Goal: Consume media (video, audio): Consume media (video, audio)

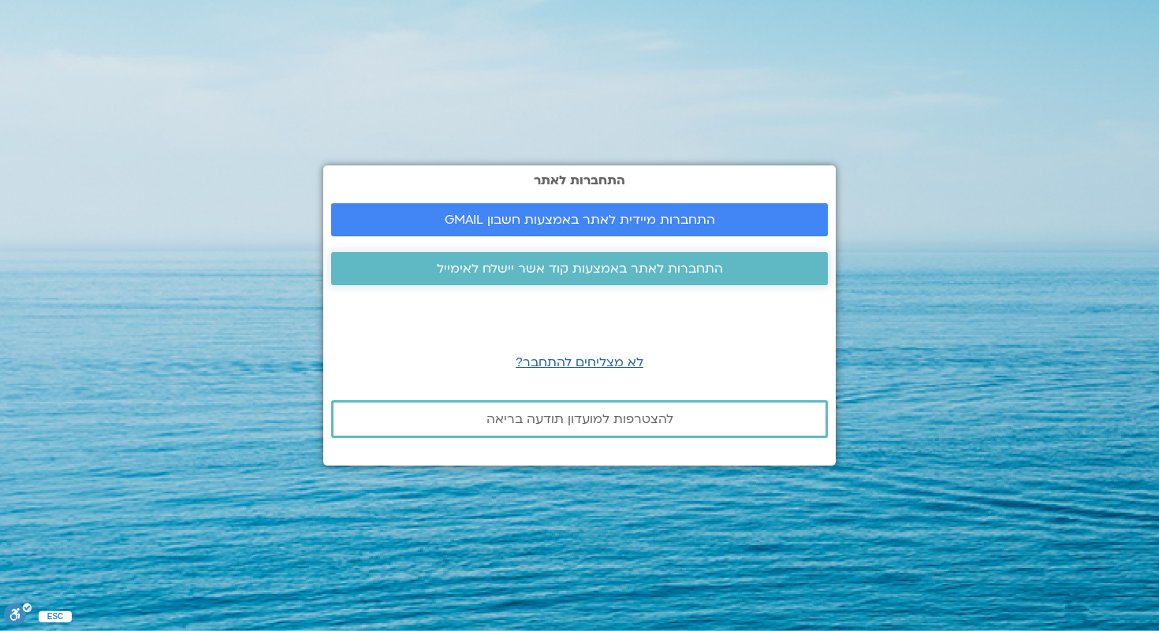
click at [589, 277] on link "התחברות לאתר באמצעות קוד אשר יישלח לאימייל" at bounding box center [579, 268] width 497 height 33
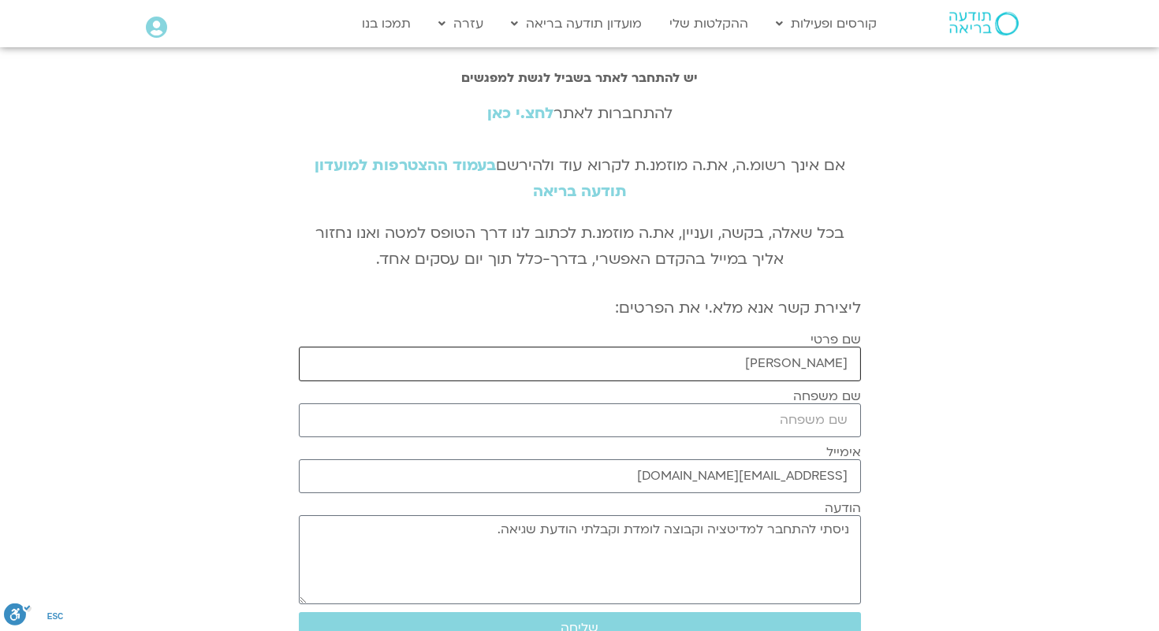
drag, startPoint x: 698, startPoint y: 376, endPoint x: 774, endPoint y: 374, distance: 75.7
click at [774, 374] on input "שרון לנדא" at bounding box center [580, 364] width 562 height 34
type input "שרון"
click at [800, 420] on input "שם משפחה" at bounding box center [580, 421] width 562 height 34
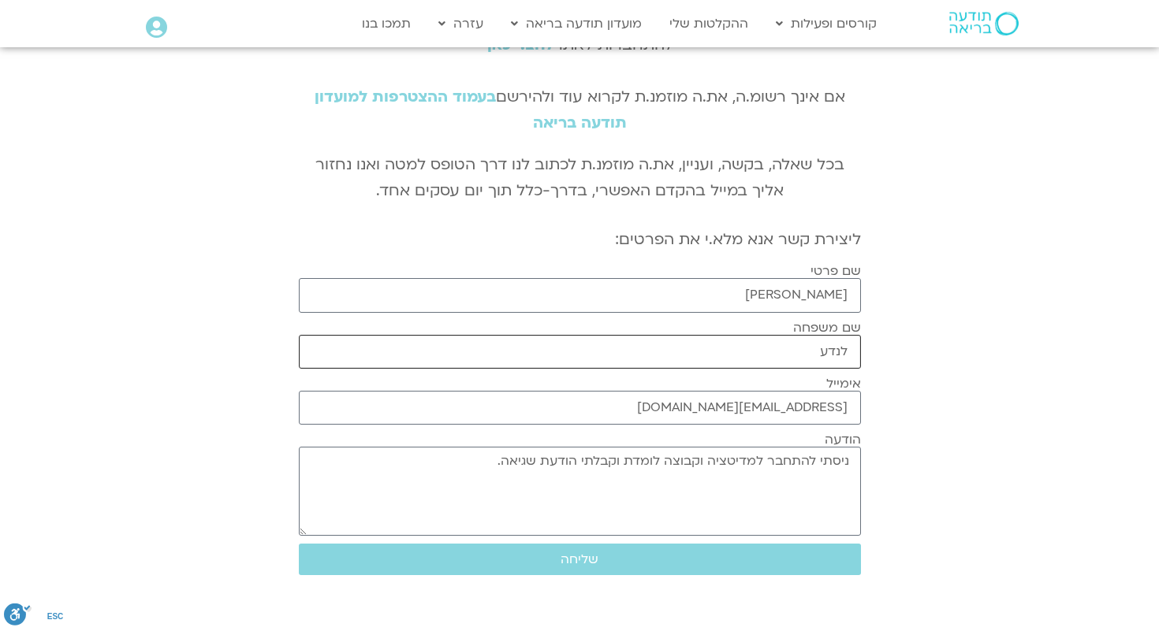
scroll to position [102, 0]
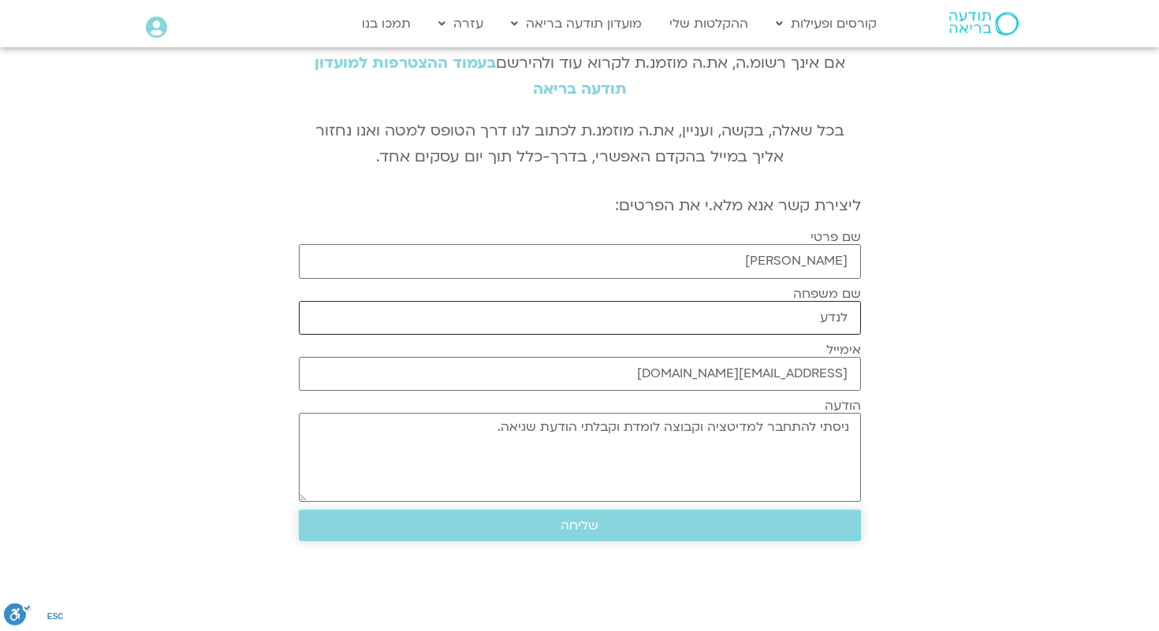
type input "לנדע"
click at [588, 530] on span "שליחה" at bounding box center [579, 526] width 38 height 14
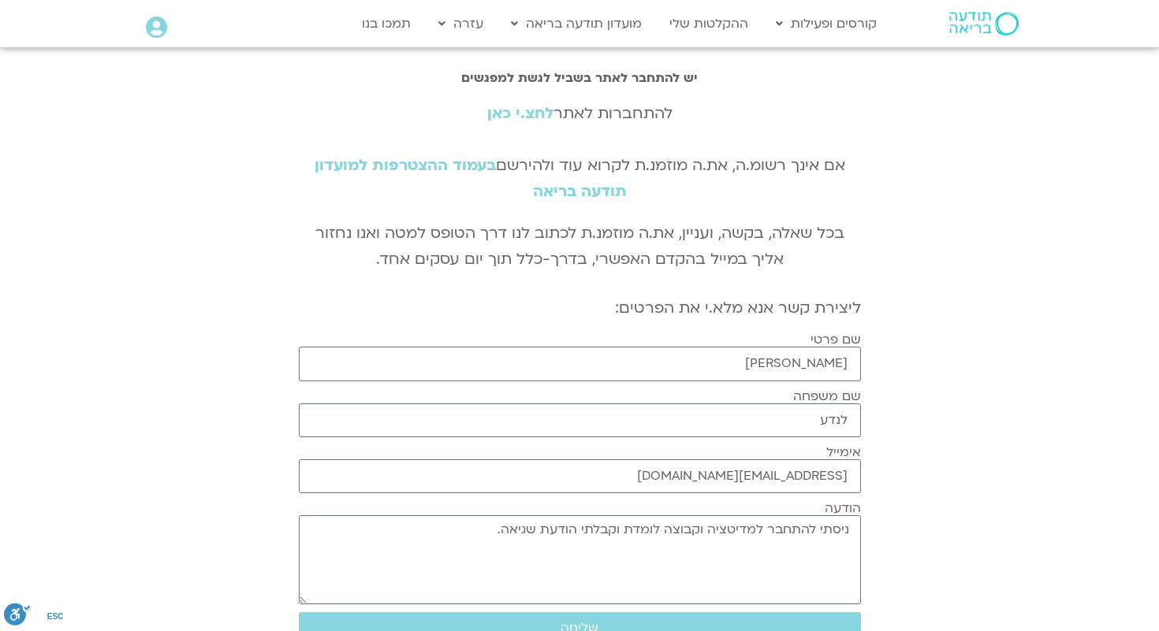
click at [152, 31] on icon at bounding box center [156, 28] width 21 height 22
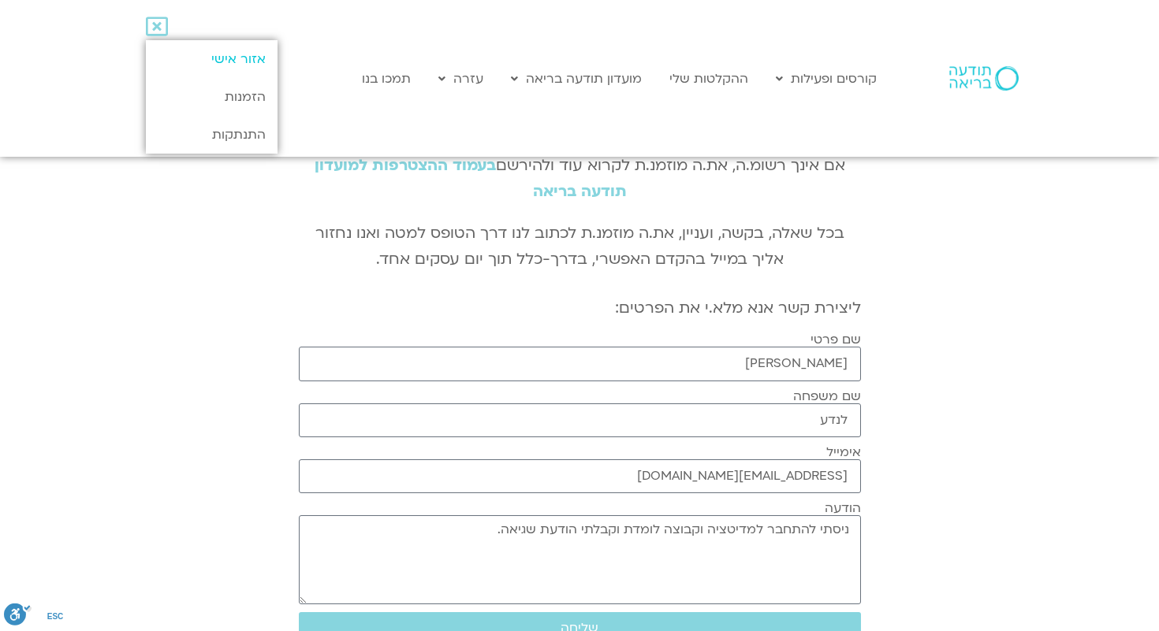
click at [214, 56] on link "אזור אישי" at bounding box center [212, 59] width 132 height 38
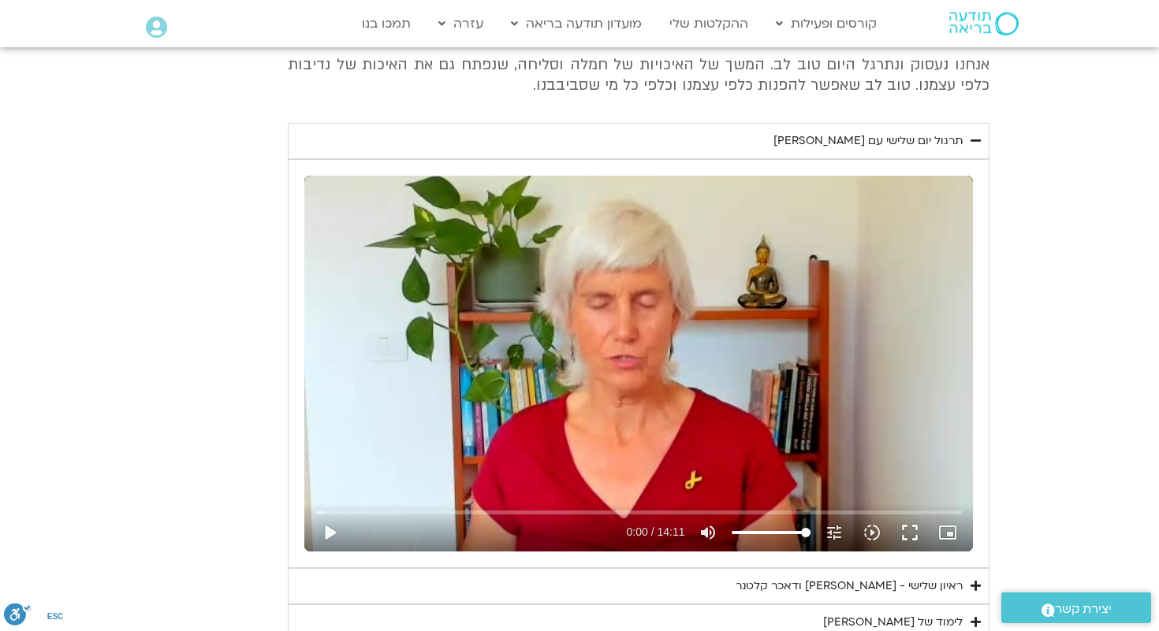
scroll to position [663, 0]
click at [878, 138] on div "תרגול יום שלישי עם [PERSON_NAME]" at bounding box center [867, 140] width 189 height 19
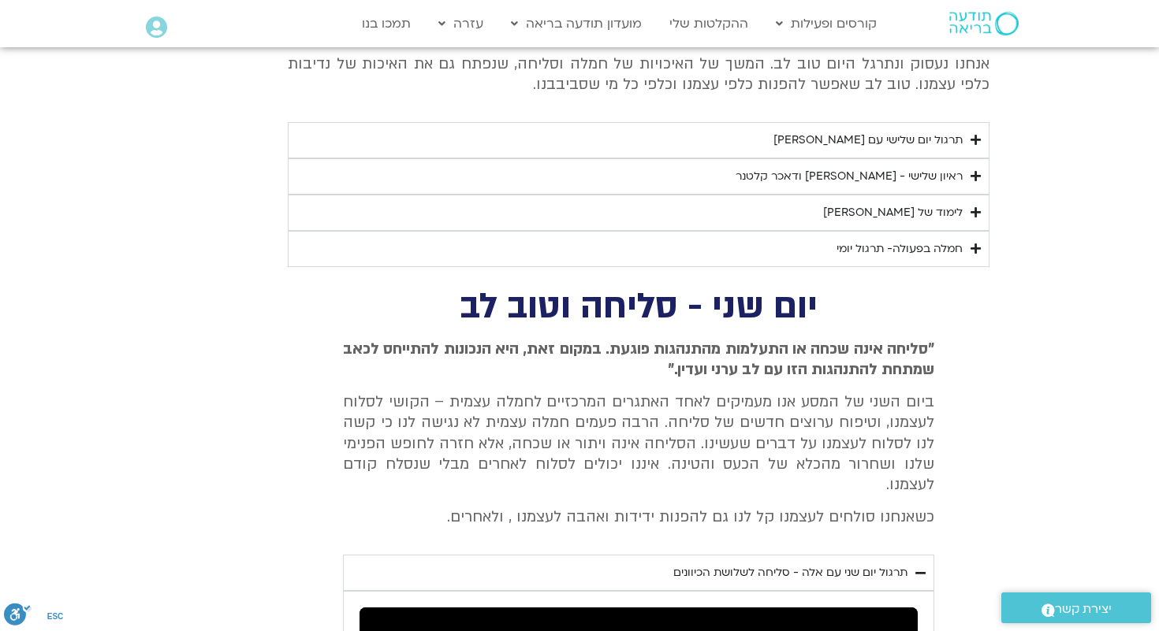
click at [878, 138] on div "תרגול יום שלישי עם [PERSON_NAME]" at bounding box center [867, 140] width 189 height 19
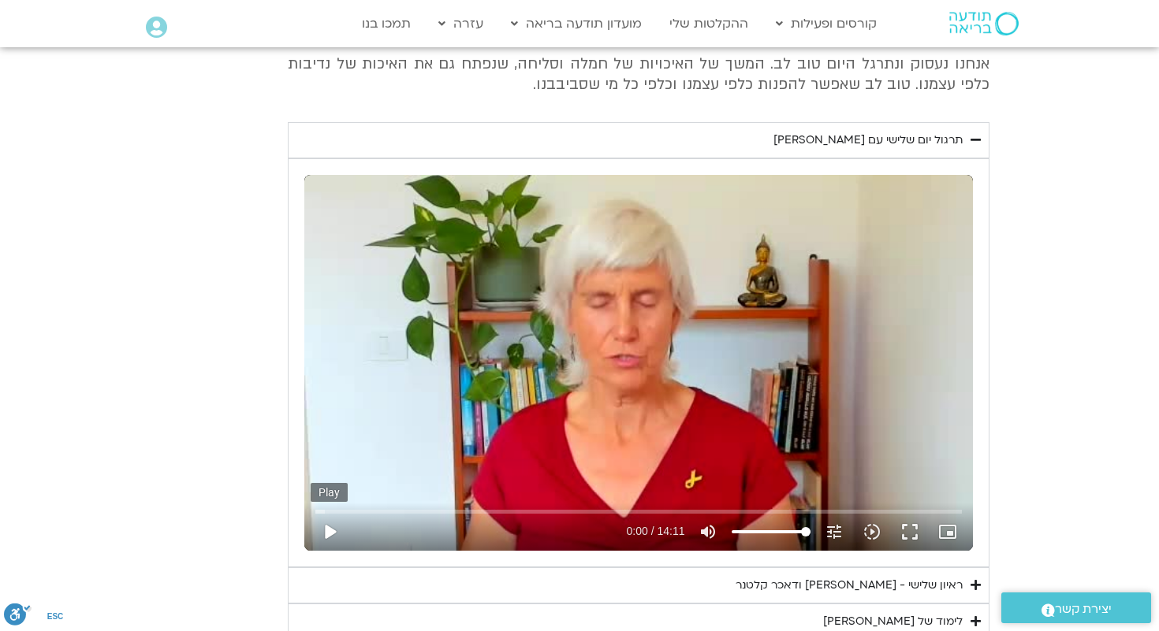
click at [329, 530] on button "play_arrow" at bounding box center [330, 532] width 38 height 38
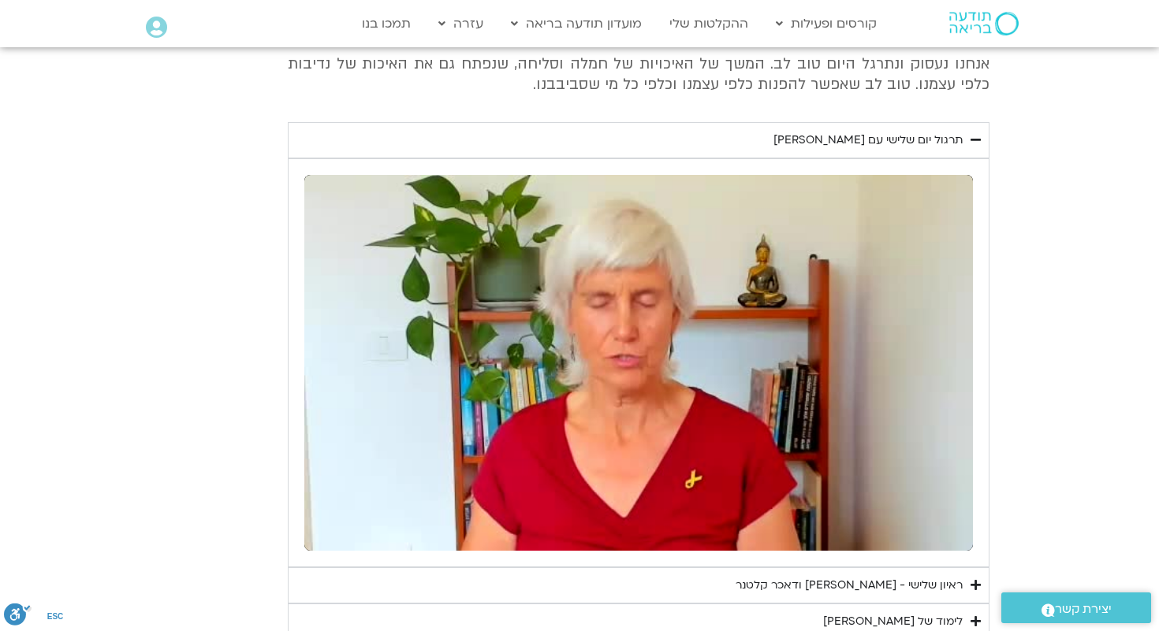
click at [705, 584] on summary "ראיון שלישי - [PERSON_NAME] ודאכר קלטנר" at bounding box center [638, 585] width 701 height 36
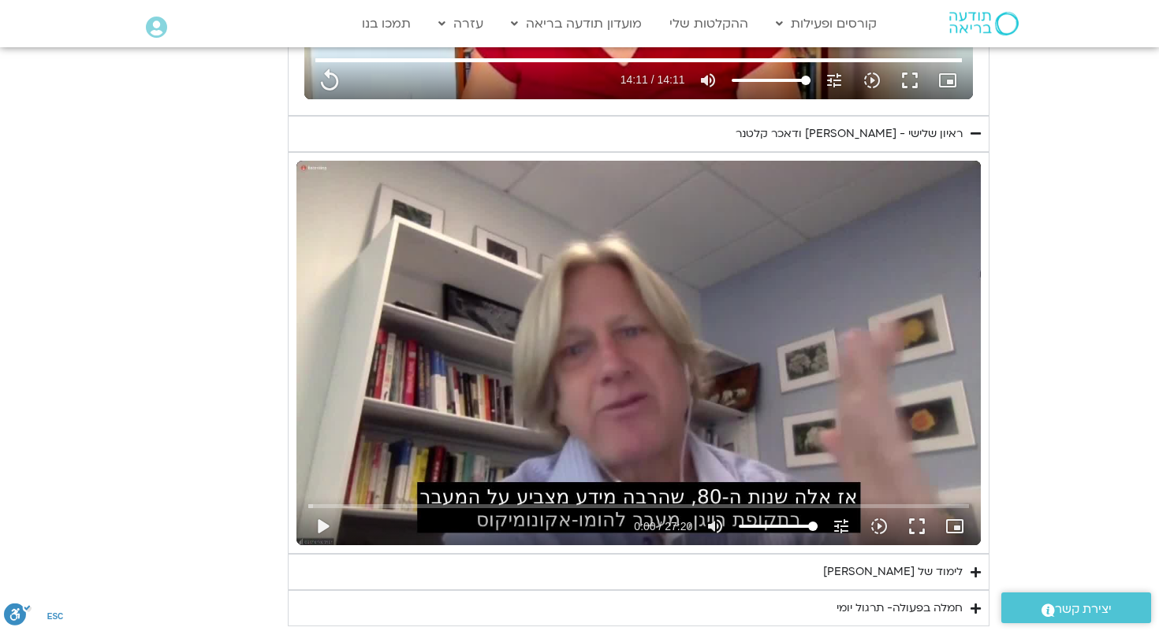
scroll to position [1226, 0]
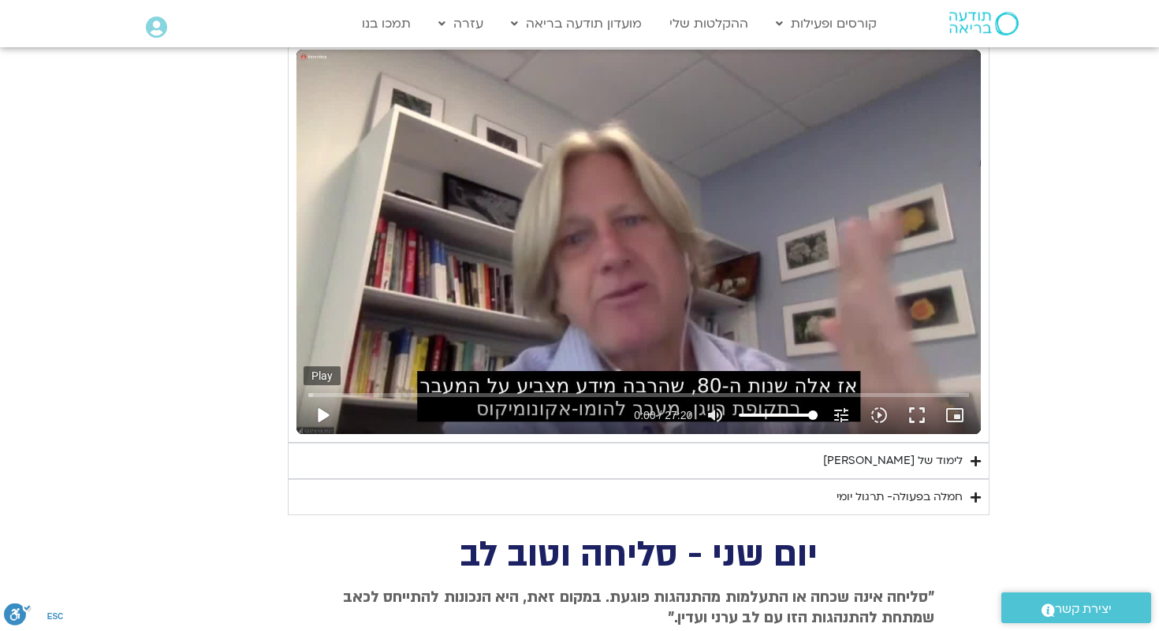
click at [322, 411] on button "play_arrow" at bounding box center [322, 415] width 38 height 38
type input "851.4"
type input "0.062978"
type input "851.4"
type input "0.188731"
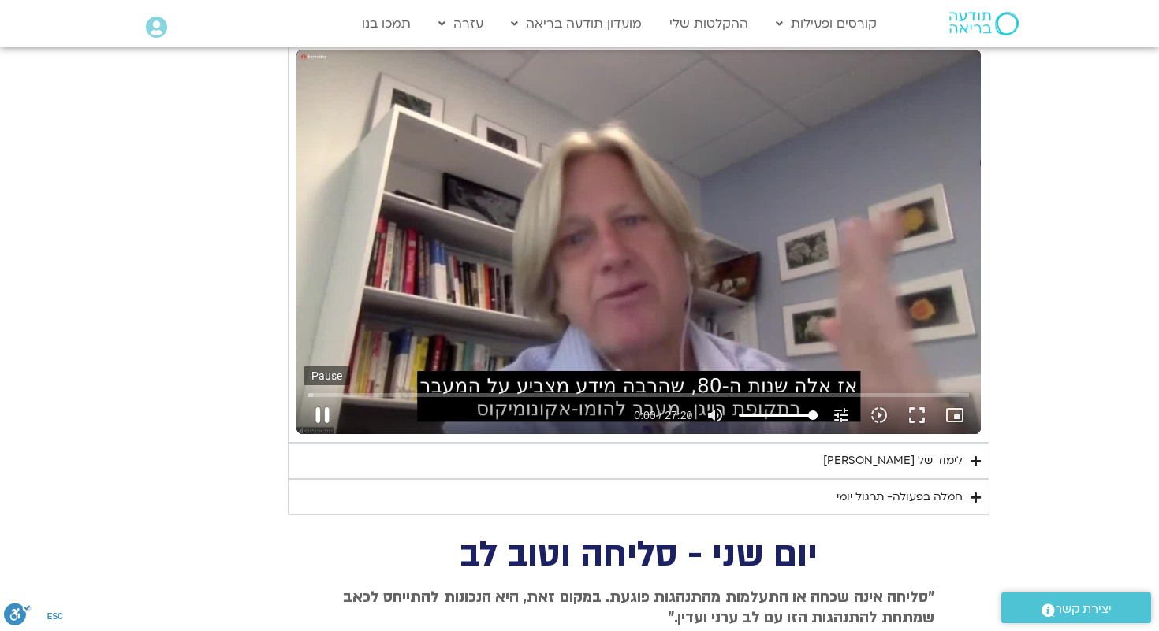
type input "851.4"
type input "0.318191"
type input "851.4"
type input "0.444541"
type input "851.4"
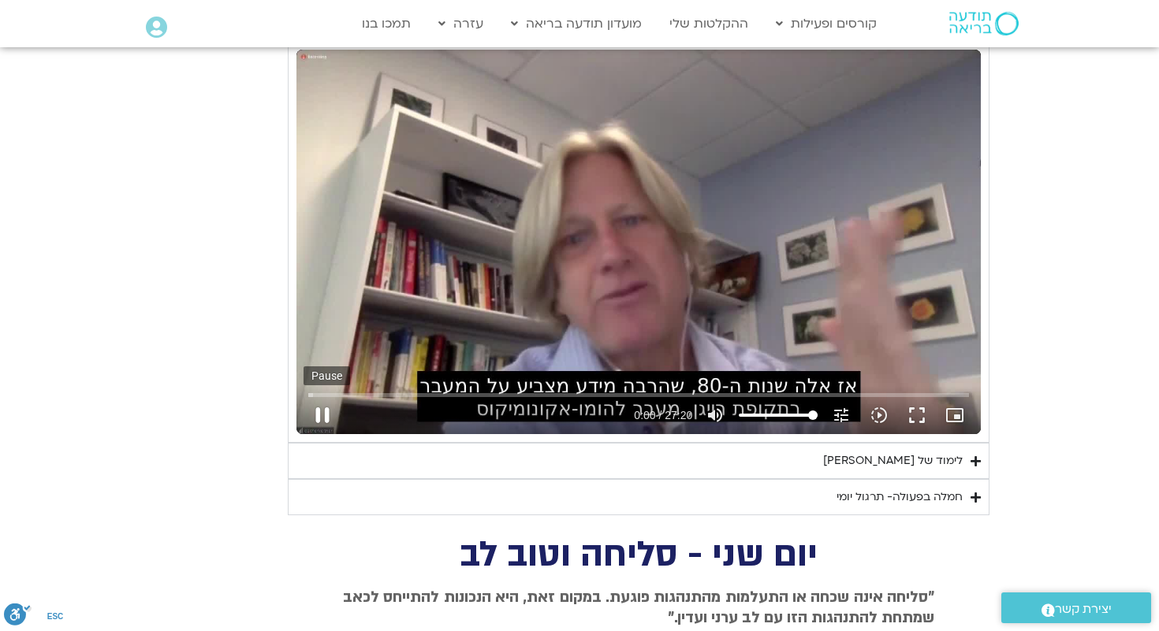
type input "0.570417"
type input "851.4"
type input "0.696459"
type input "851.4"
type input "0.822738"
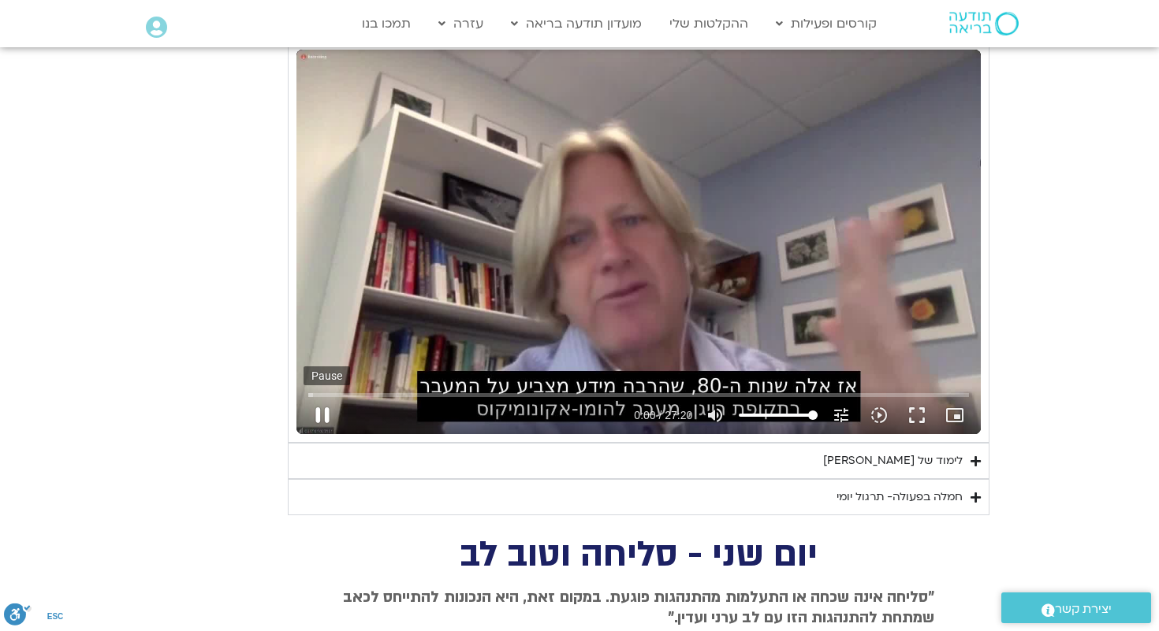
type input "851.4"
type input "0.948837"
type input "851.4"
type input "1.074887"
type input "851.4"
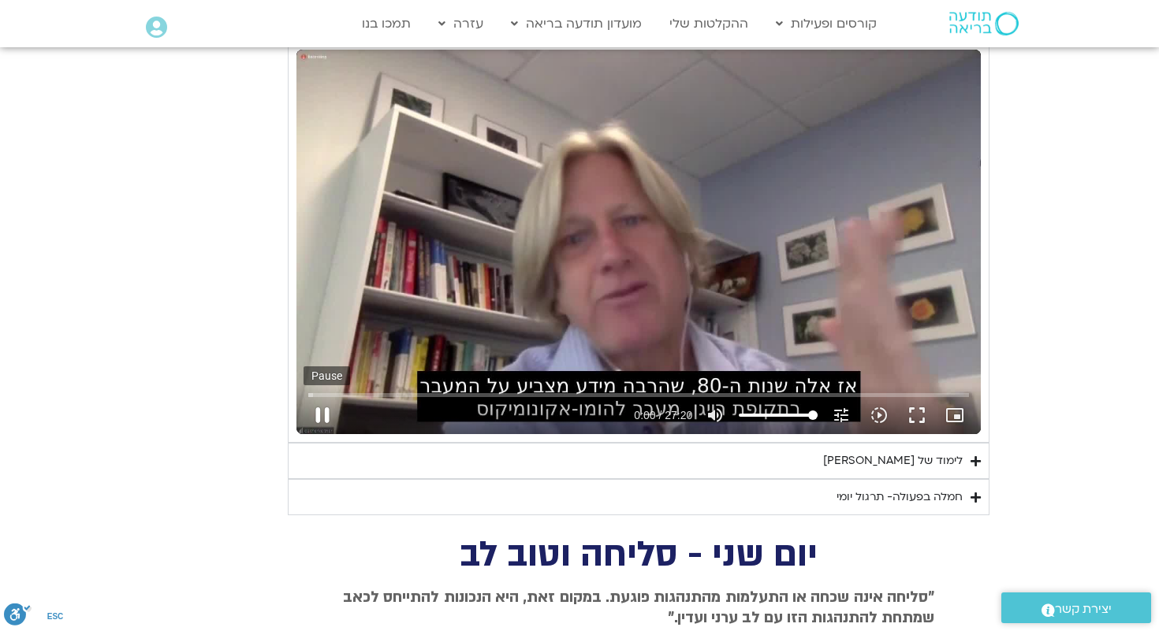
type input "1.201185"
type input "851.4"
type input "1.327359"
type input "851.4"
type input "1.45319"
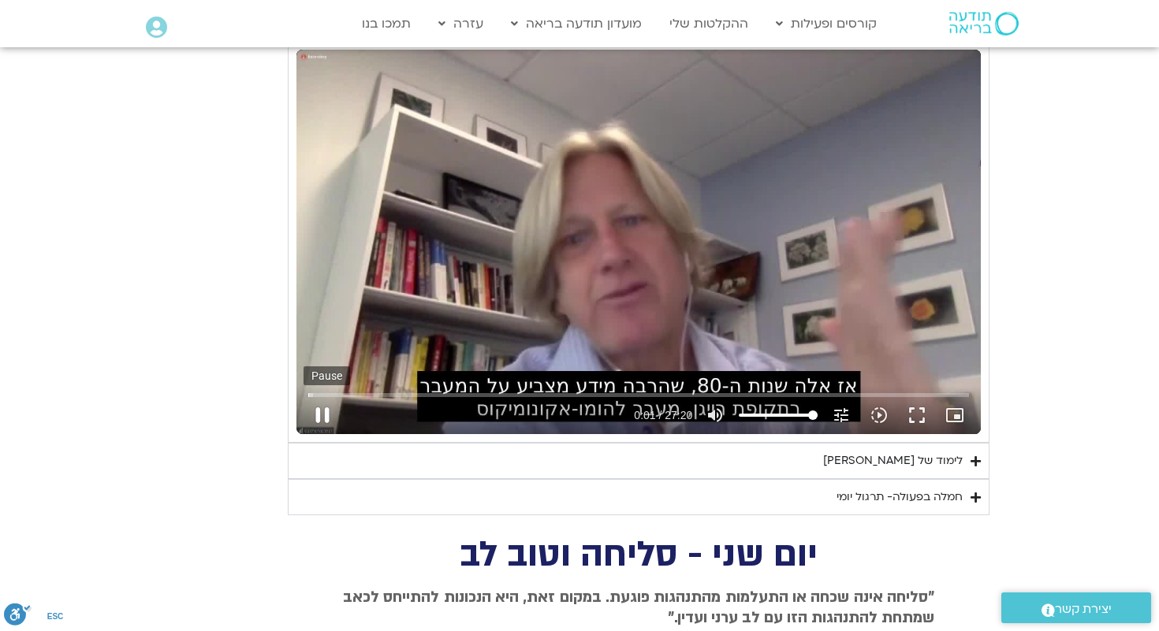
type input "851.4"
type input "1.57926"
type input "851.4"
type input "1.70523"
type input "851.4"
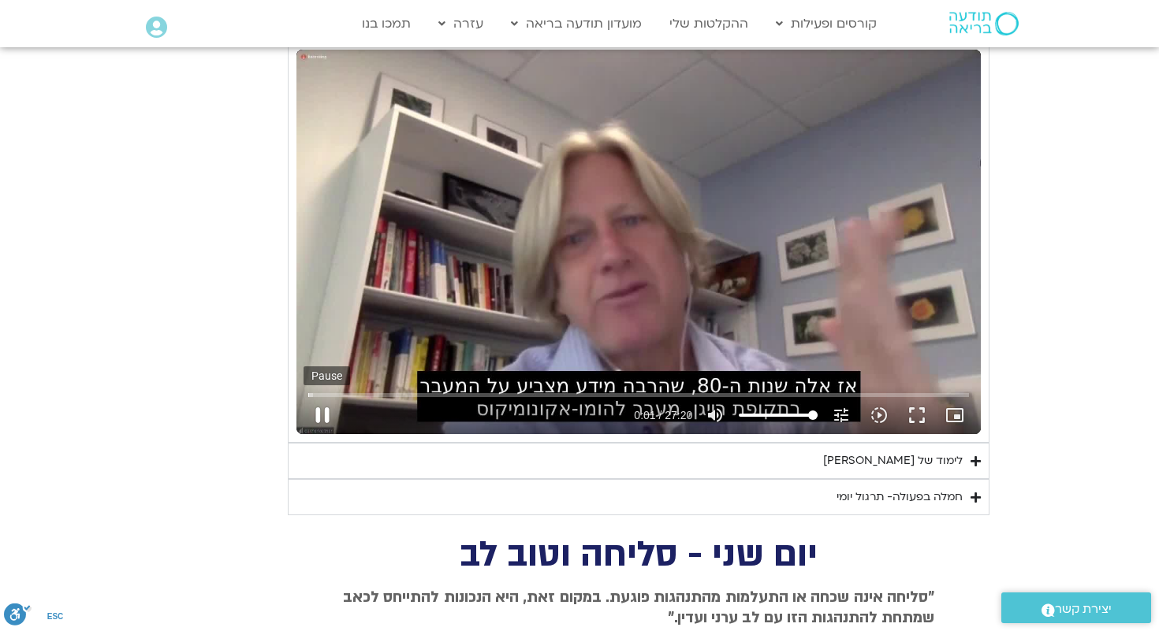
type input "1.830936"
type input "851.4"
type input "1.957343"
type input "851.4"
type input "2.084604"
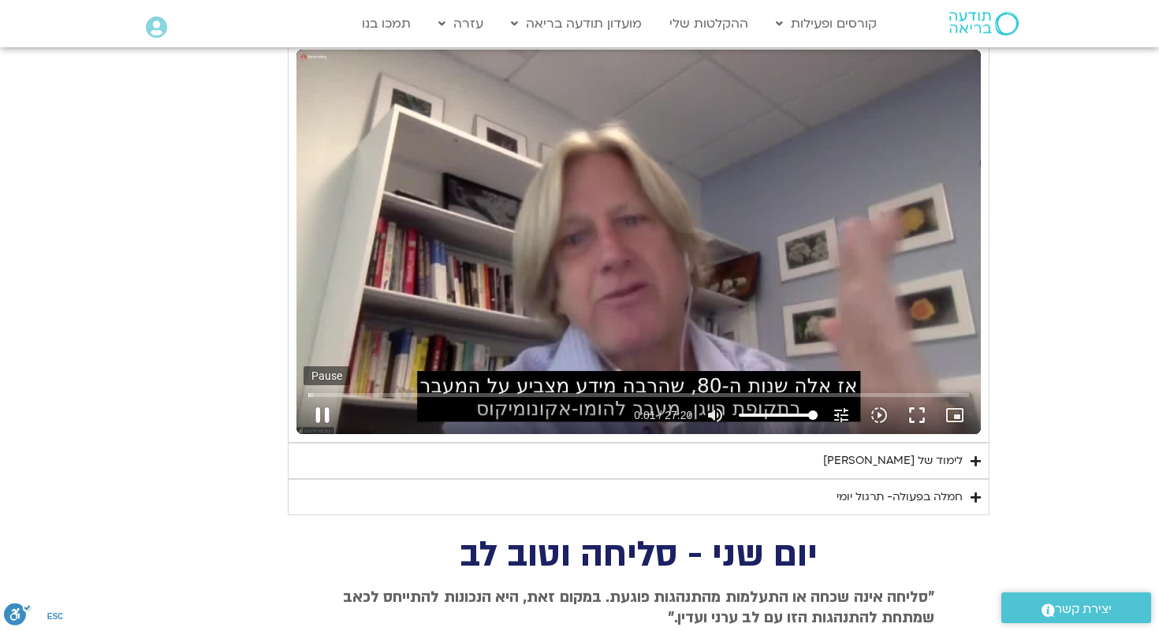
type input "851.4"
type input "2.211545"
type input "851.4"
type input "2.337947"
type input "851.4"
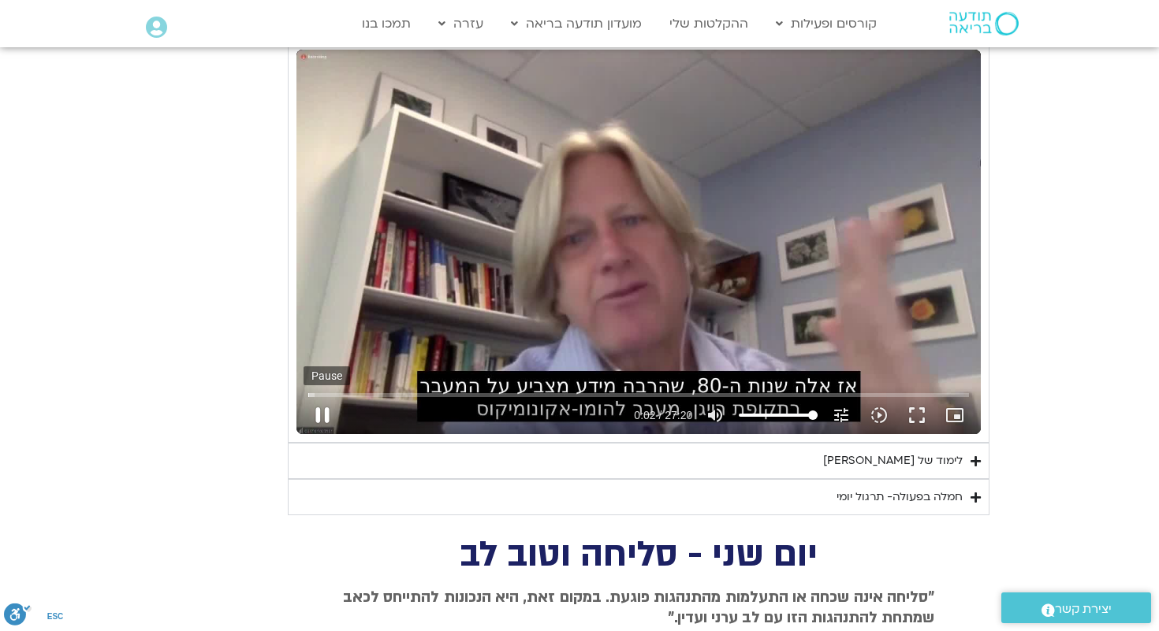
type input "2.464293"
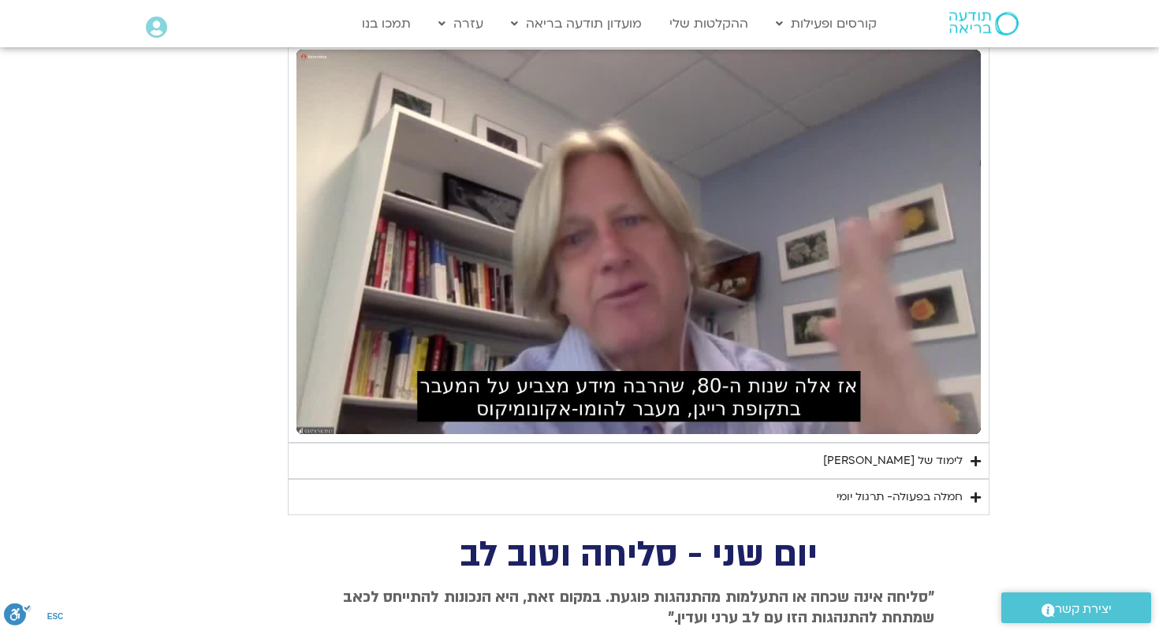
type input "851.4"
type input "572.698203"
type input "851.4"
type input "572.721709"
type input "851.4"
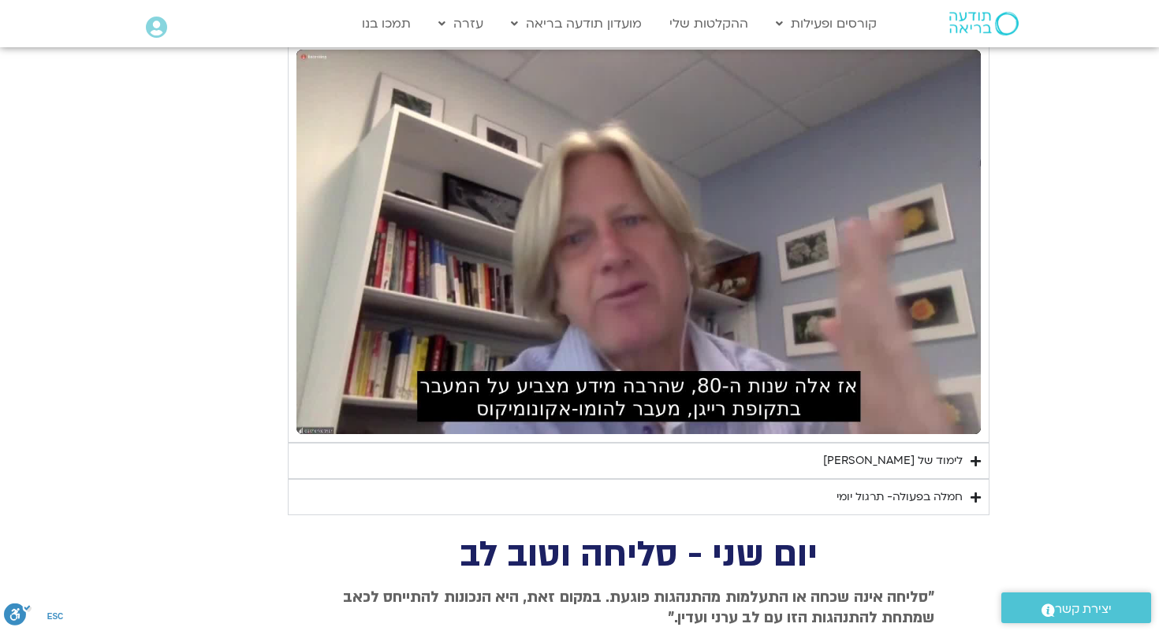
type input "1006.036691"
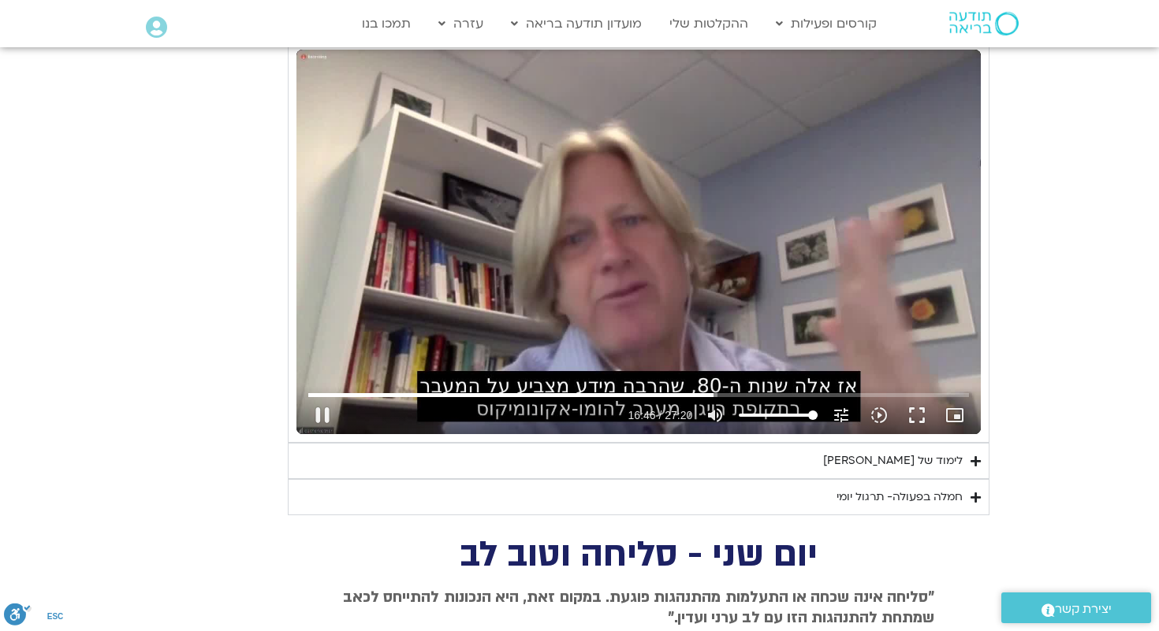
type input "851.4"
type input "1006.095535"
type input "851.4"
type input "1006.110471"
type input "851.4"
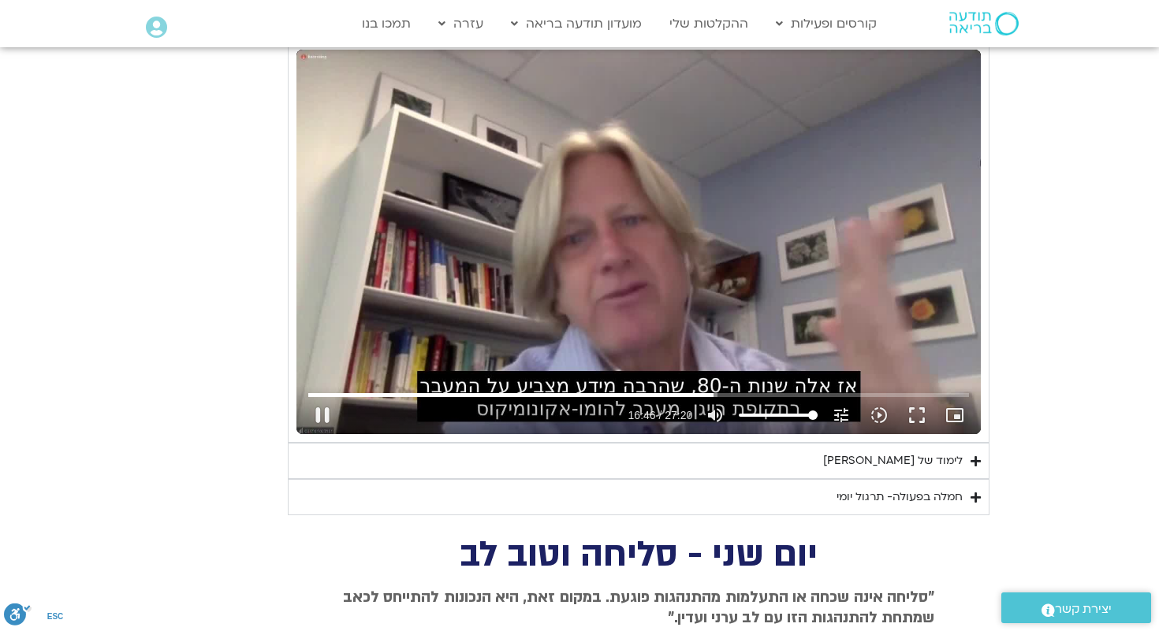
type input "1006.19407"
type input "851.4"
type input "1006.228732"
type input "851.4"
type input "1006.279218"
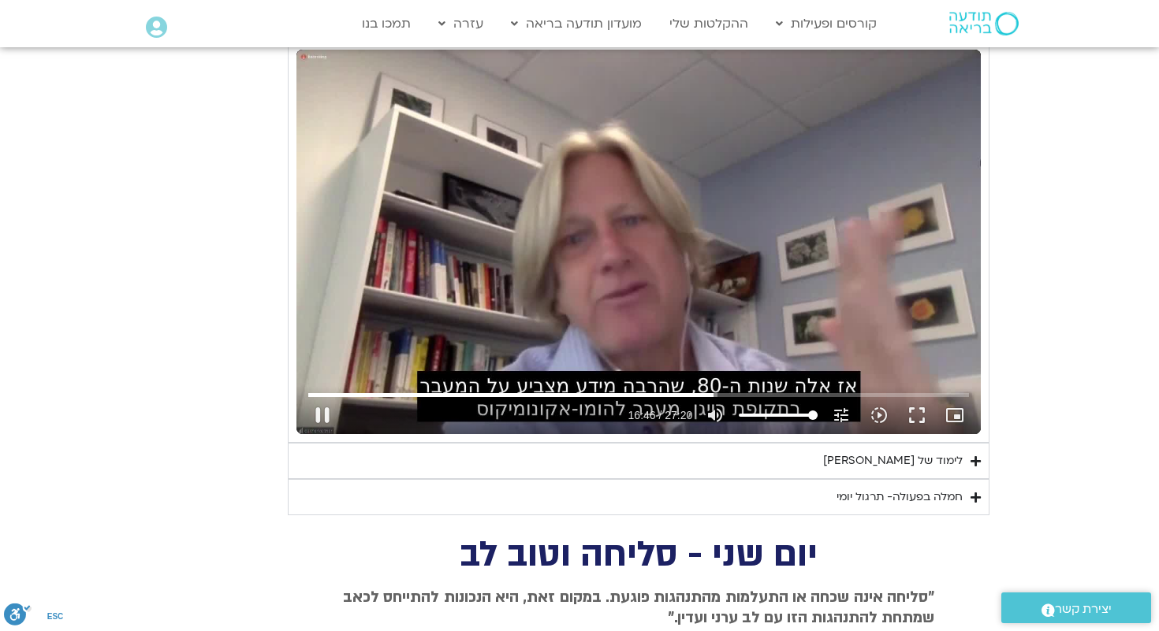
type input "851.4"
type input "1006.389022"
type input "851.4"
type input "1006.522005"
type input "851.4"
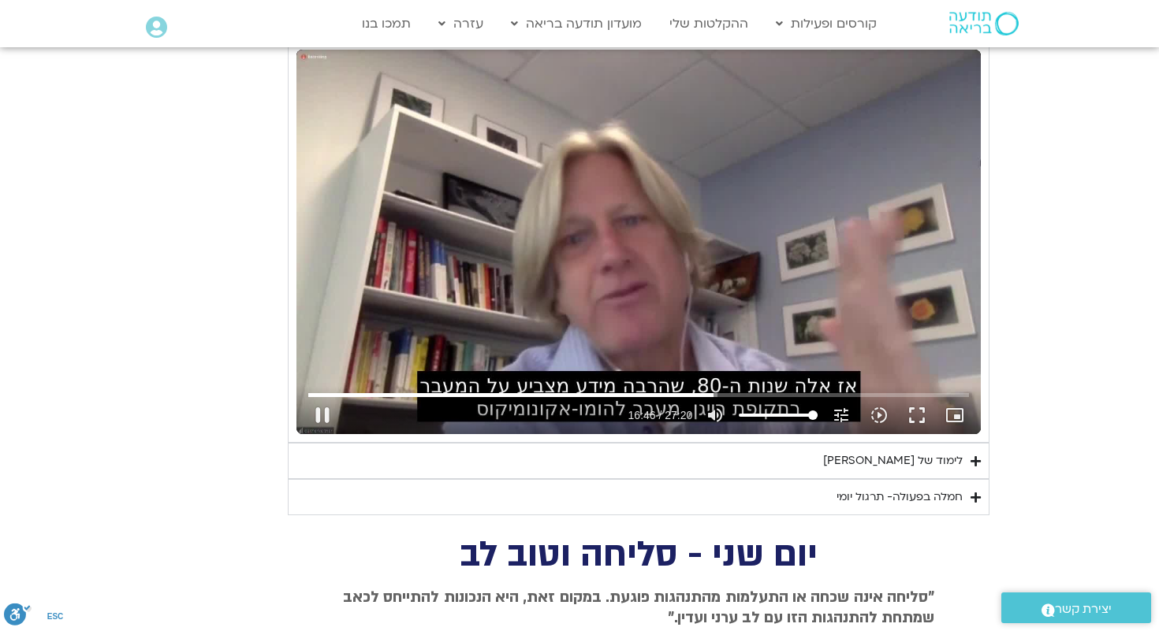
type input "1006.64924"
type input "851.4"
type input "1006.774958"
type input "851.4"
type input "1006.902415"
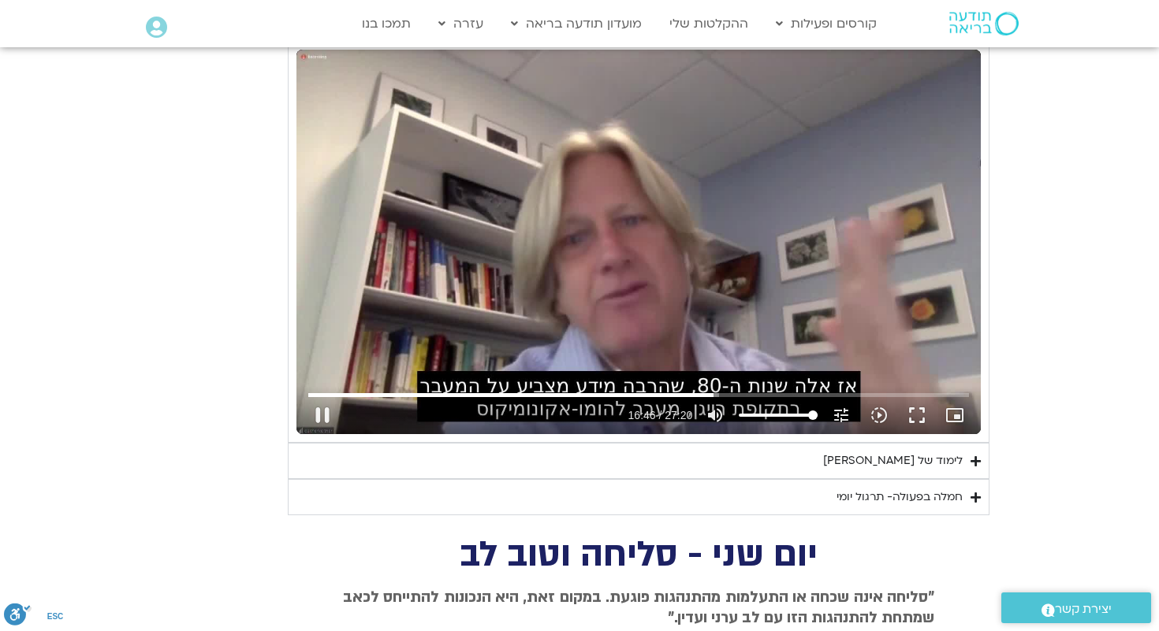
type input "851.4"
type input "1007.028585"
type input "851.4"
type input "1007.155923"
type input "851.4"
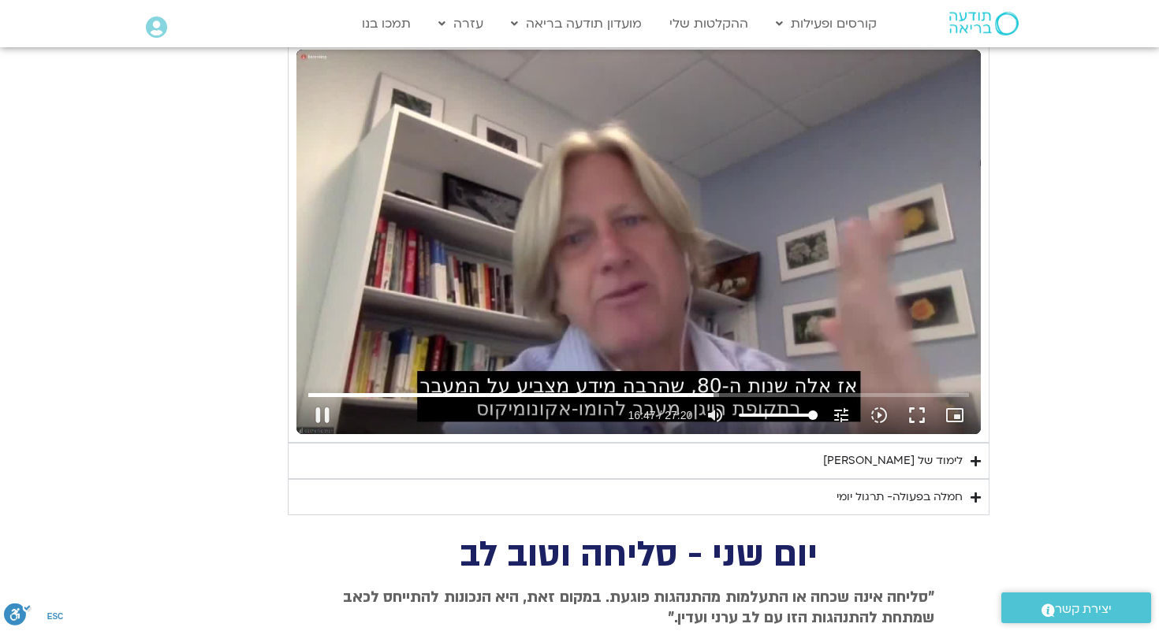
type input "1007.282264"
type input "851.4"
type input "1007.409066"
type input "851.4"
type input "1007.535988"
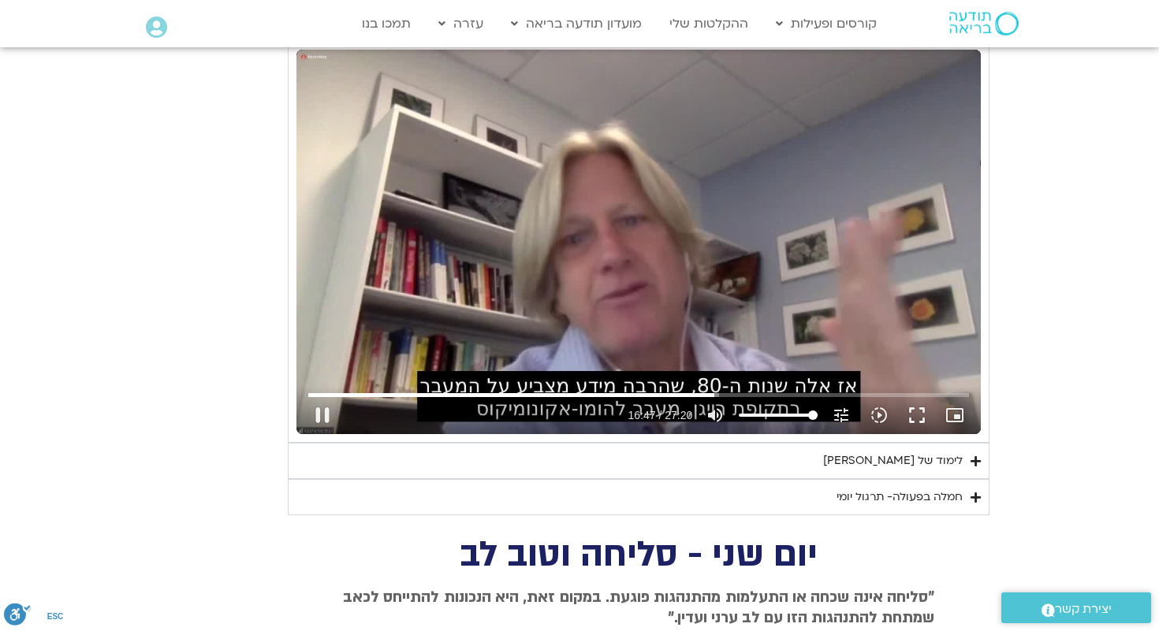
type input "851.4"
type input "1007.661976"
type input "851.4"
type input "1007.787284"
type input "851.4"
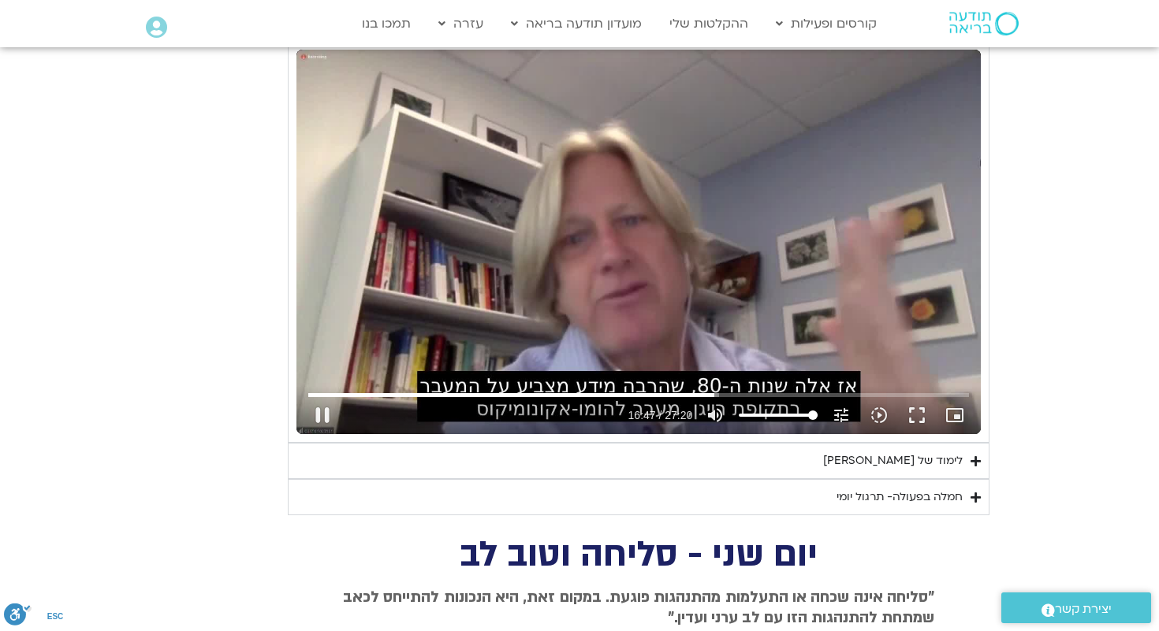
type input "1007.913075"
type input "851.4"
type input "1008.039146"
type input "851.4"
type input "1008.164436"
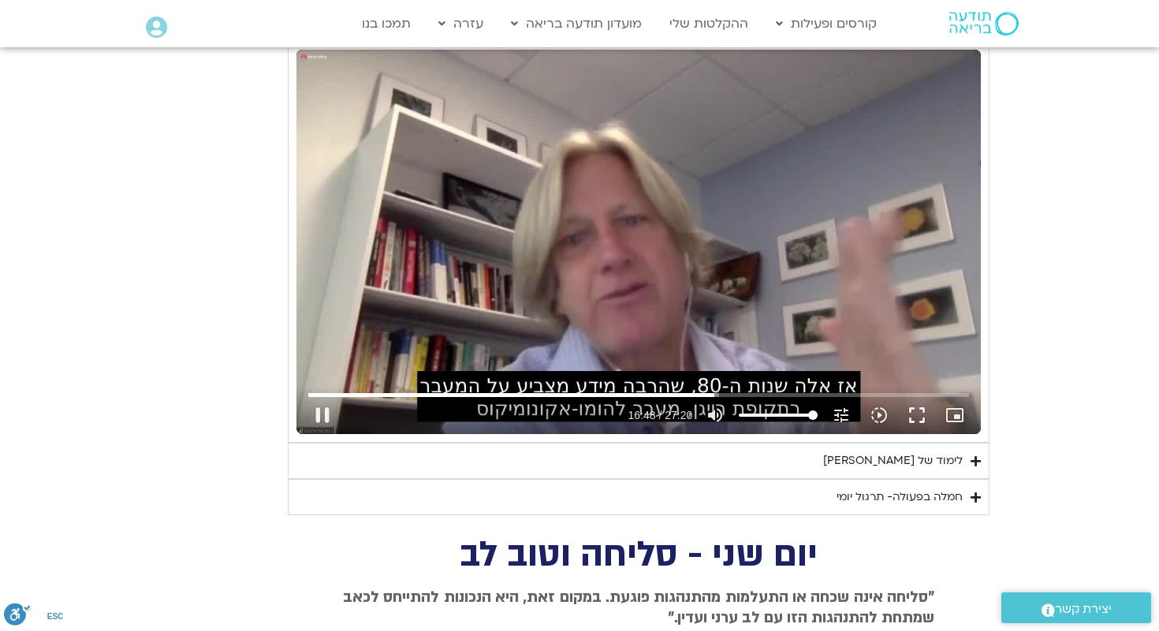
type input "851.4"
type input "1008.290076"
type input "851.4"
type input "1008.415844"
type input "851.4"
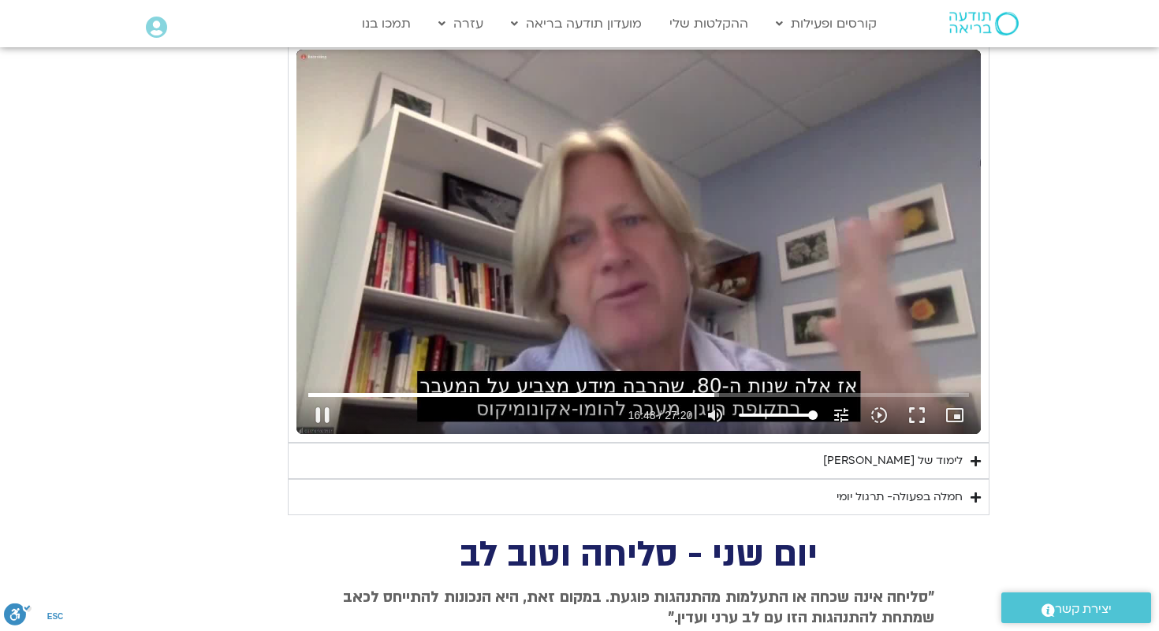
type input "1008.541298"
type input "851.4"
type input "1008.668075"
type input "851.4"
type input "1008.793634"
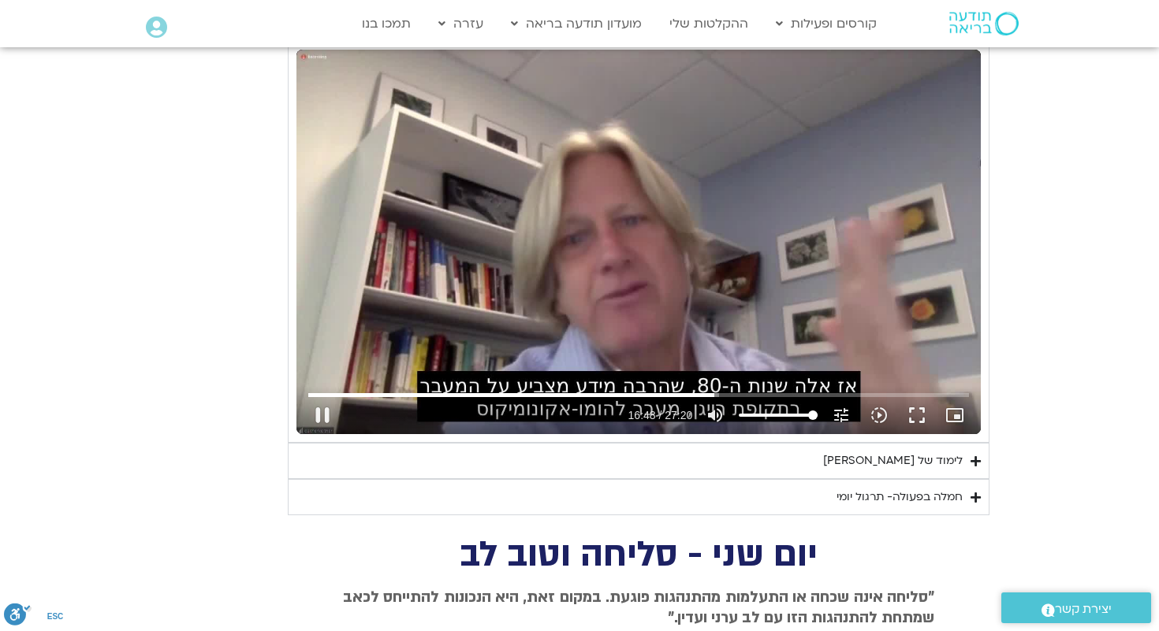
type input "851.4"
type input "1008.920266"
type input "851.4"
type input "1009.045729"
type input "851.4"
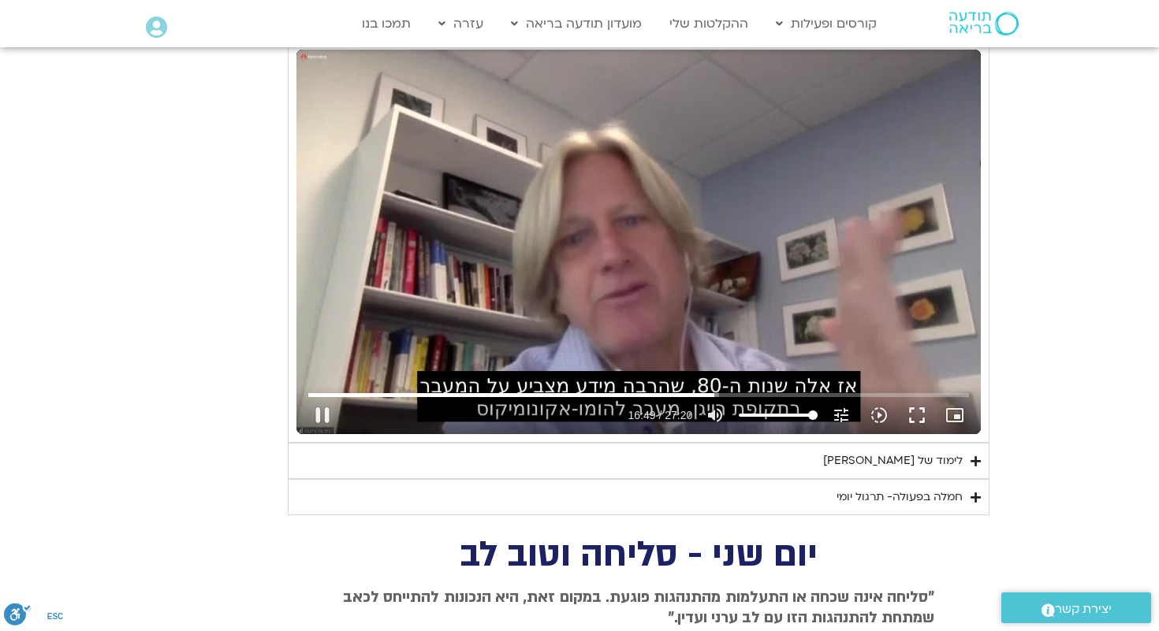
type input "1009.172182"
type input "851.4"
type input "1009.298932"
type input "851.4"
type input "1009.424913"
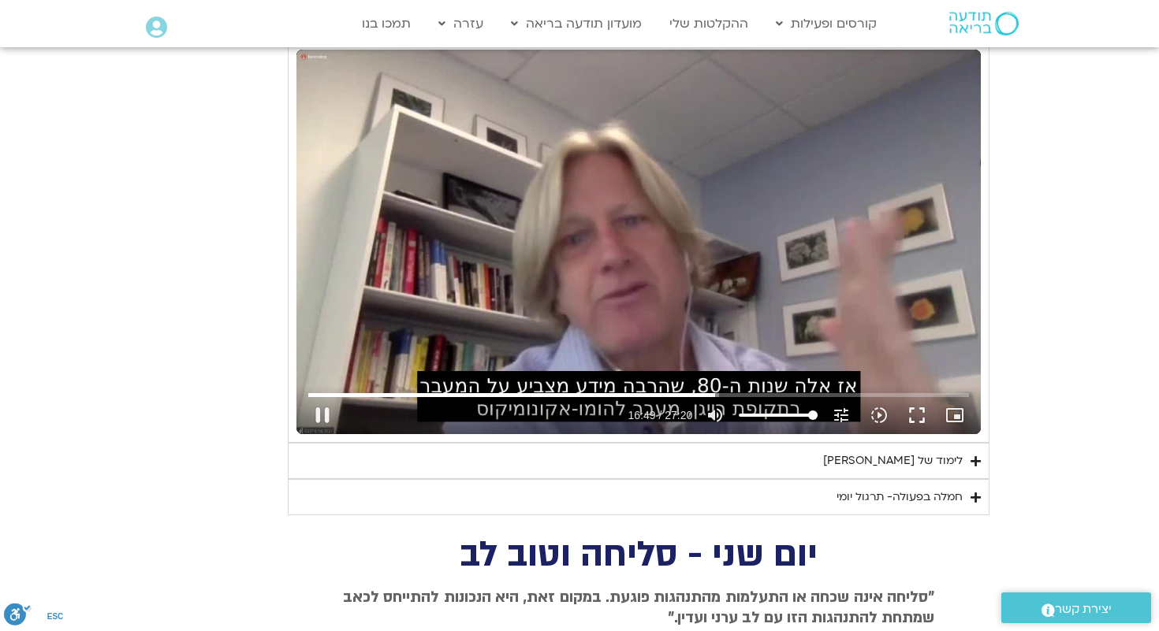
type input "851.4"
type input "1009.551294"
type input "851.4"
type input "1009.677334"
type input "851.4"
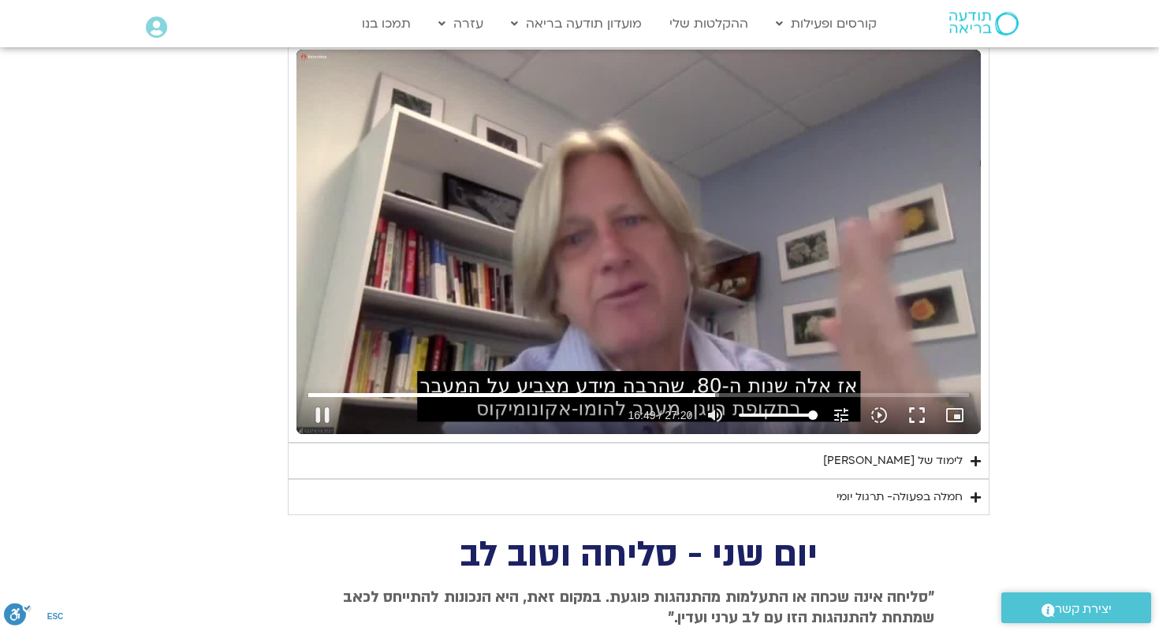
type input "1009.803468"
type input "851.4"
type input "1009.929544"
type input "851.4"
type input "1010.055364"
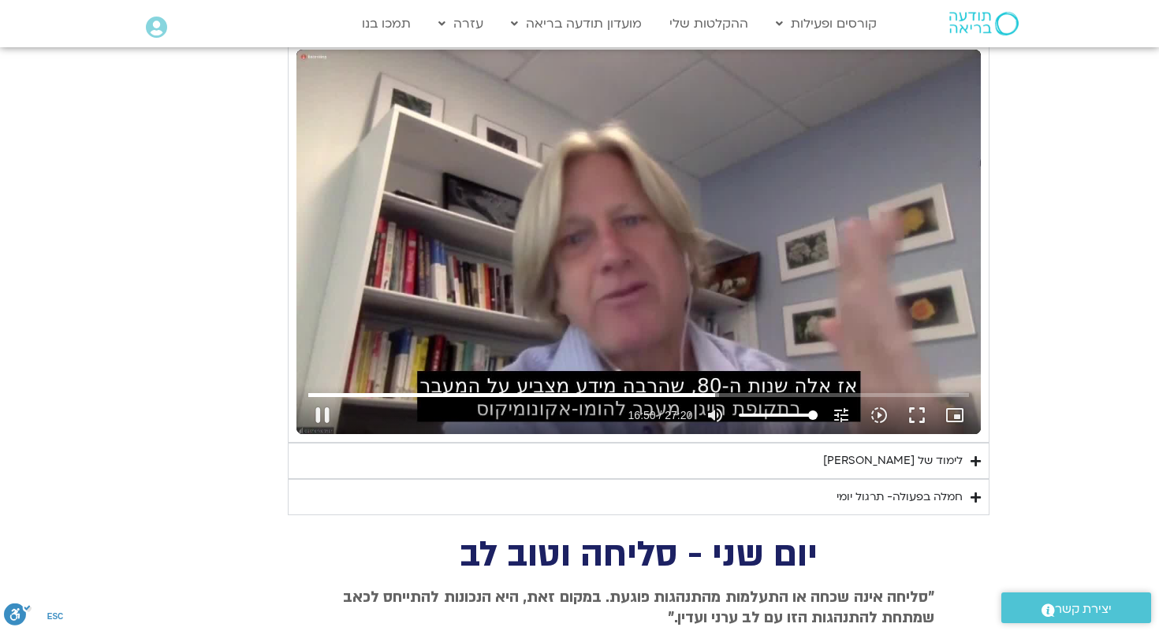
type input "851.4"
type input "1010.180958"
type input "851.4"
type input "1010.307078"
type input "851.4"
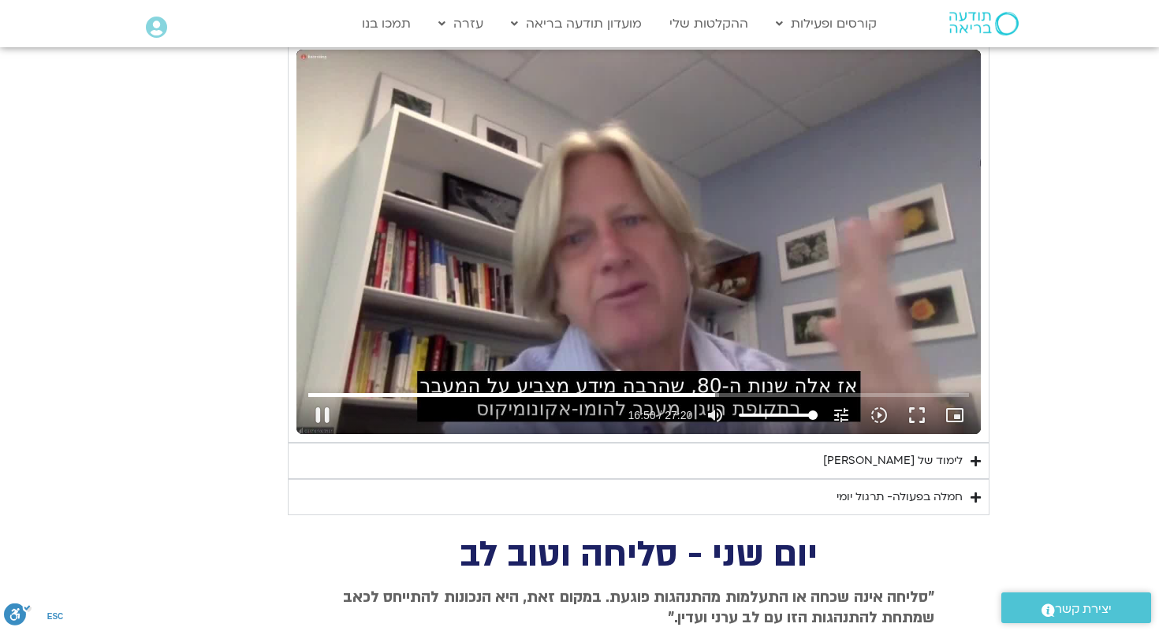
type input "1010.432549"
type input "851.4"
type input "1010.55761"
type input "851.4"
type input "1010.683596"
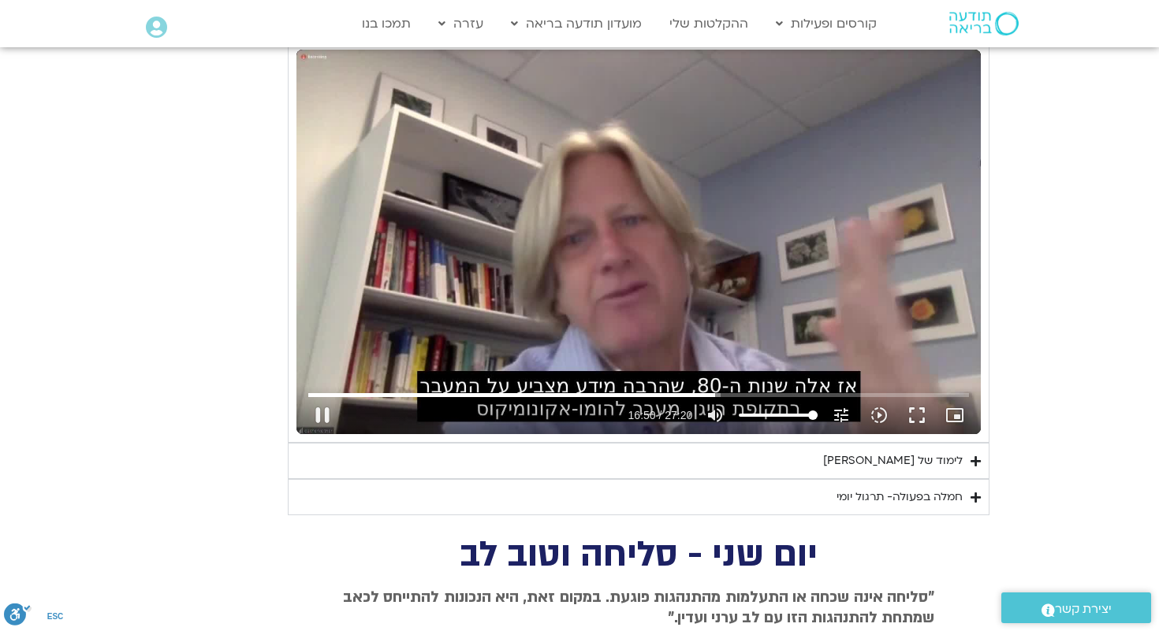
type input "851.4"
type input "1010.80943"
type input "851.4"
type input "1010.934537"
type input "851.4"
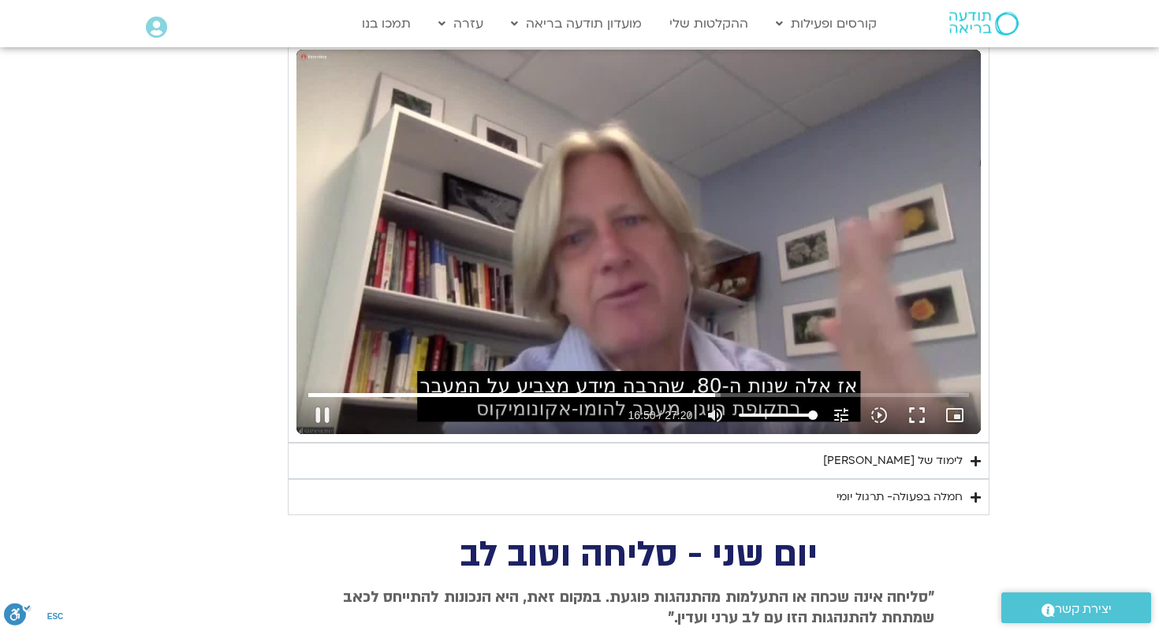
type input "1011.060848"
type input "851.4"
type input "1011.186361"
type input "851.4"
type input "1011.311843"
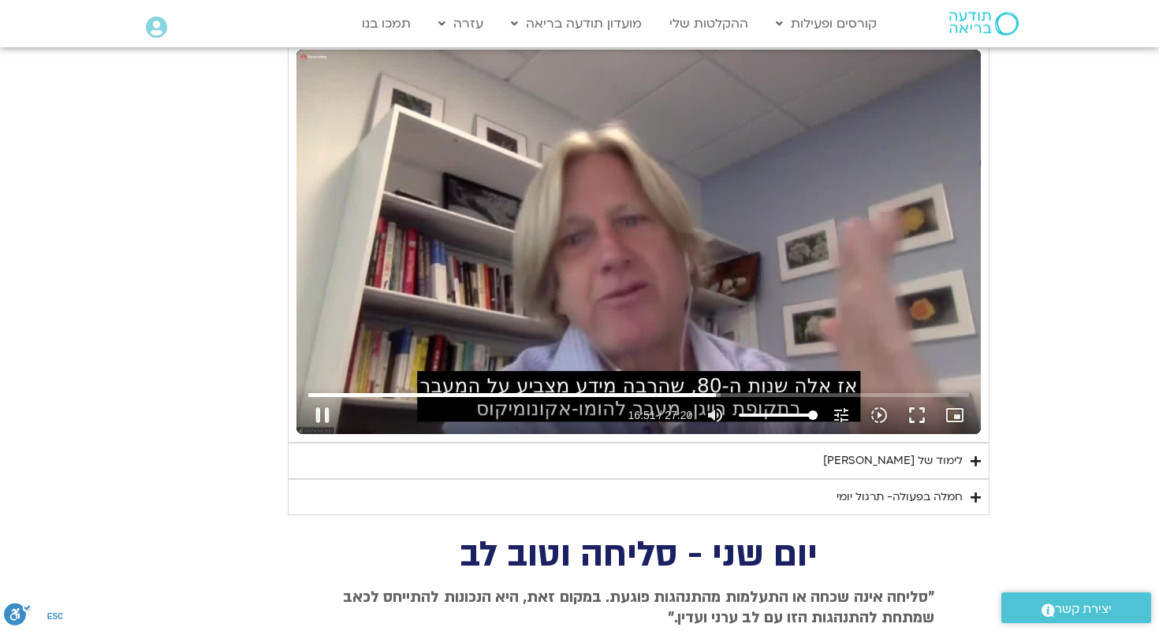
type input "851.4"
type input "1011.437462"
type input "851.4"
type input "1011.563308"
type input "851.4"
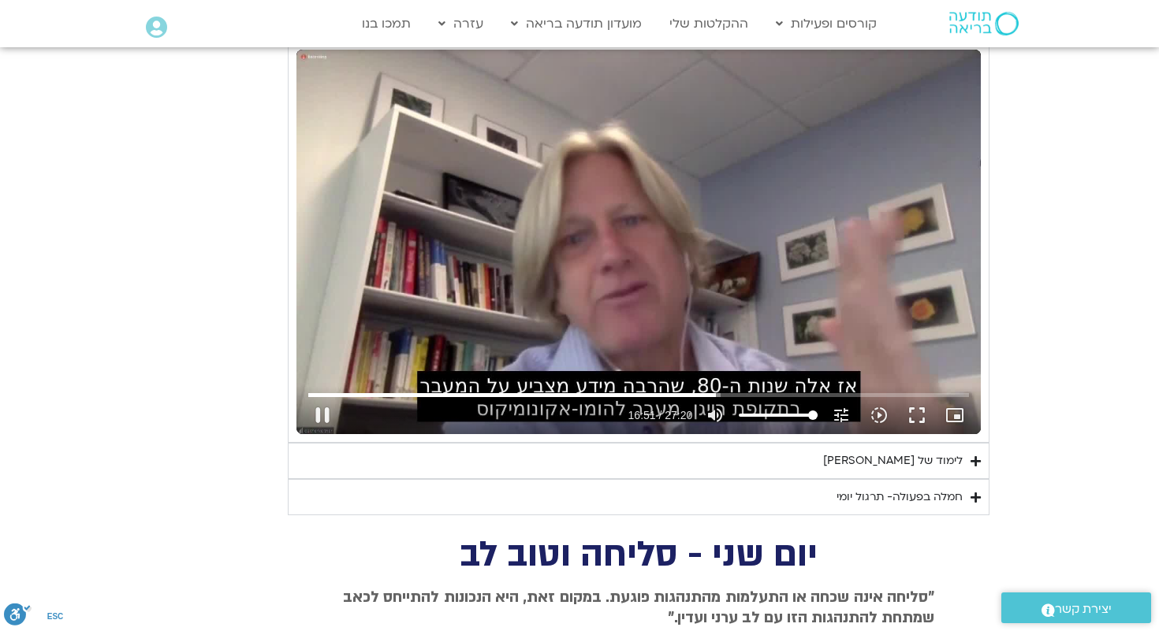
type input "1011.68916"
type input "851.4"
type input "1011.814586"
type input "851.4"
type input "1011.940924"
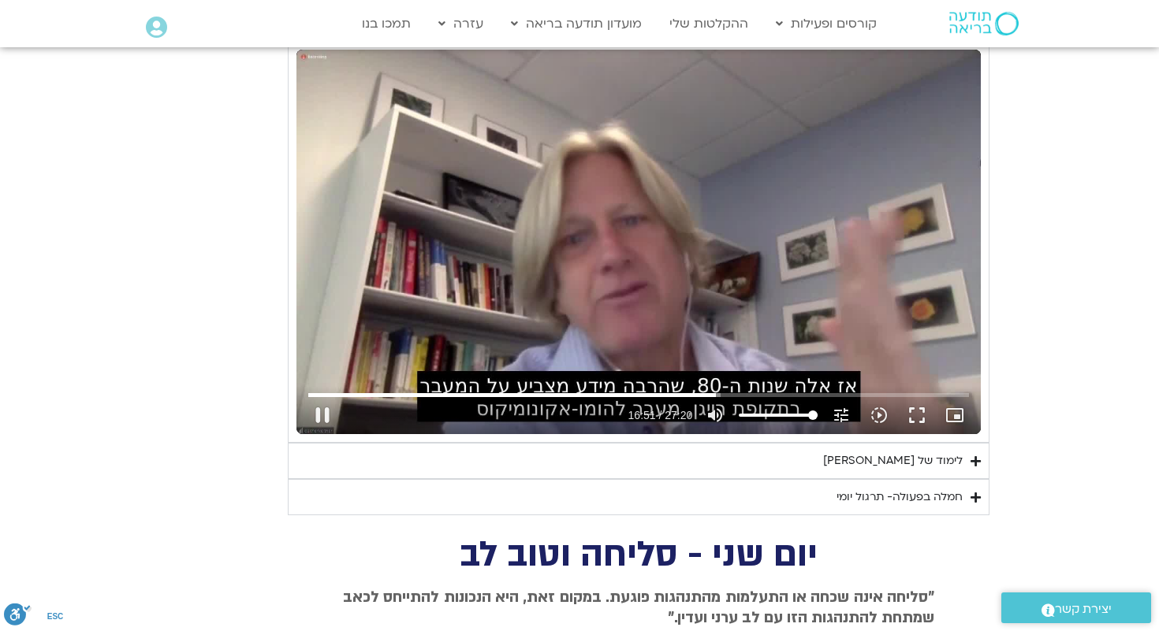
type input "851.4"
type input "1012.066744"
type input "851.4"
type input "1012.192256"
type input "851.4"
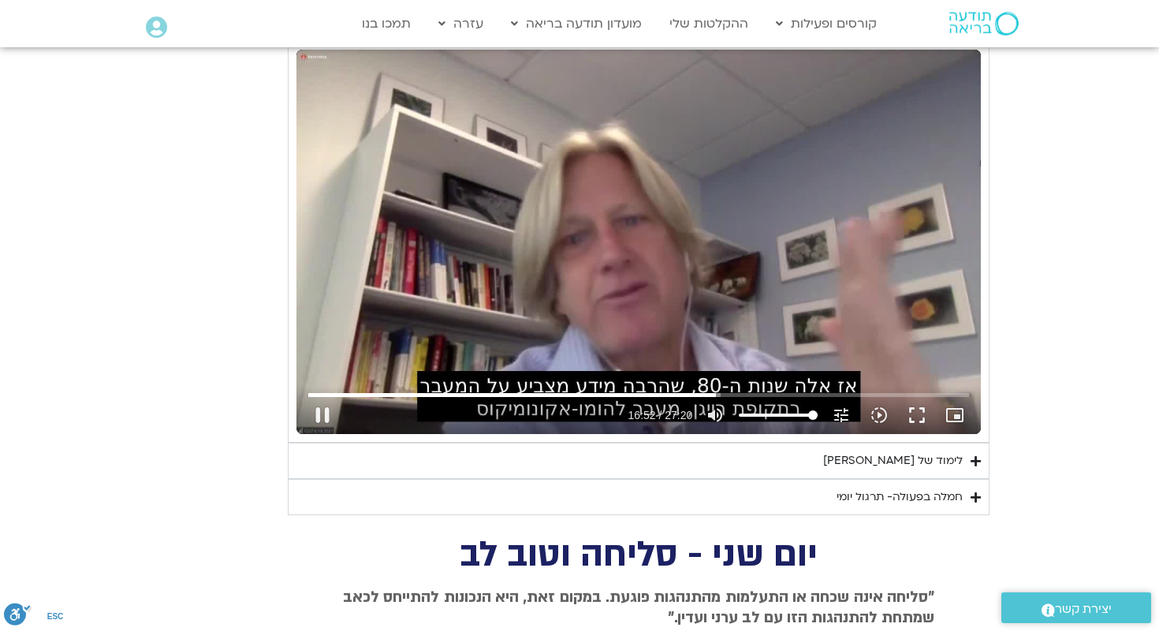
type input "1012.318827"
type input "851.4"
type input "1012.444849"
type input "851.4"
type input "1012.570105"
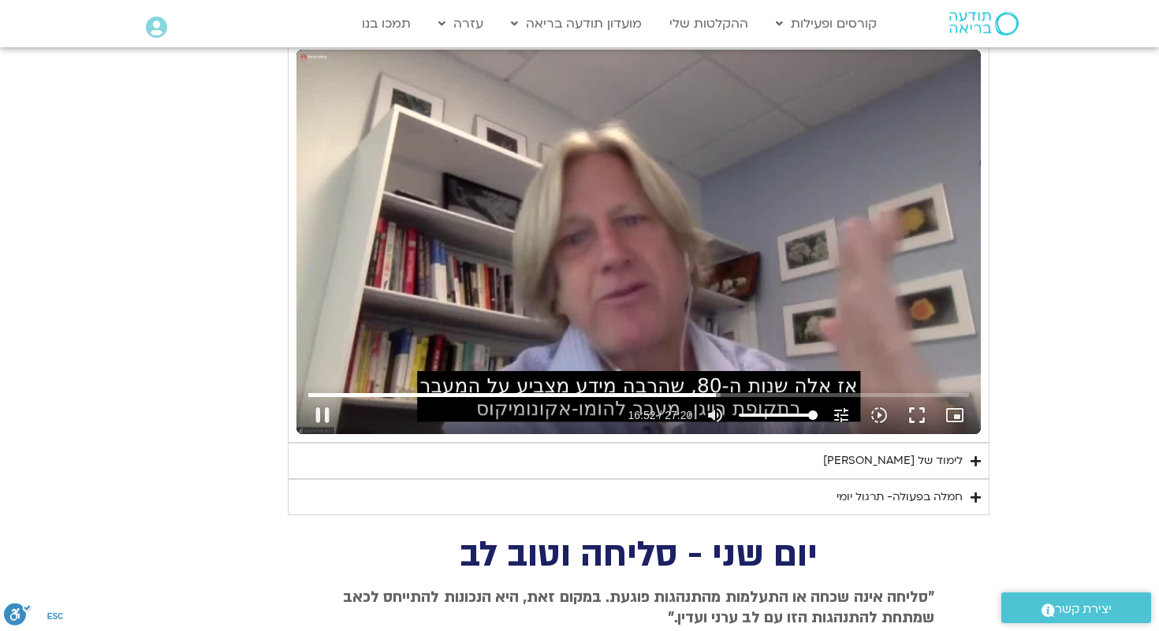
type input "851.4"
type input "1012.695306"
type input "851.4"
type input "1012.821293"
type input "851.4"
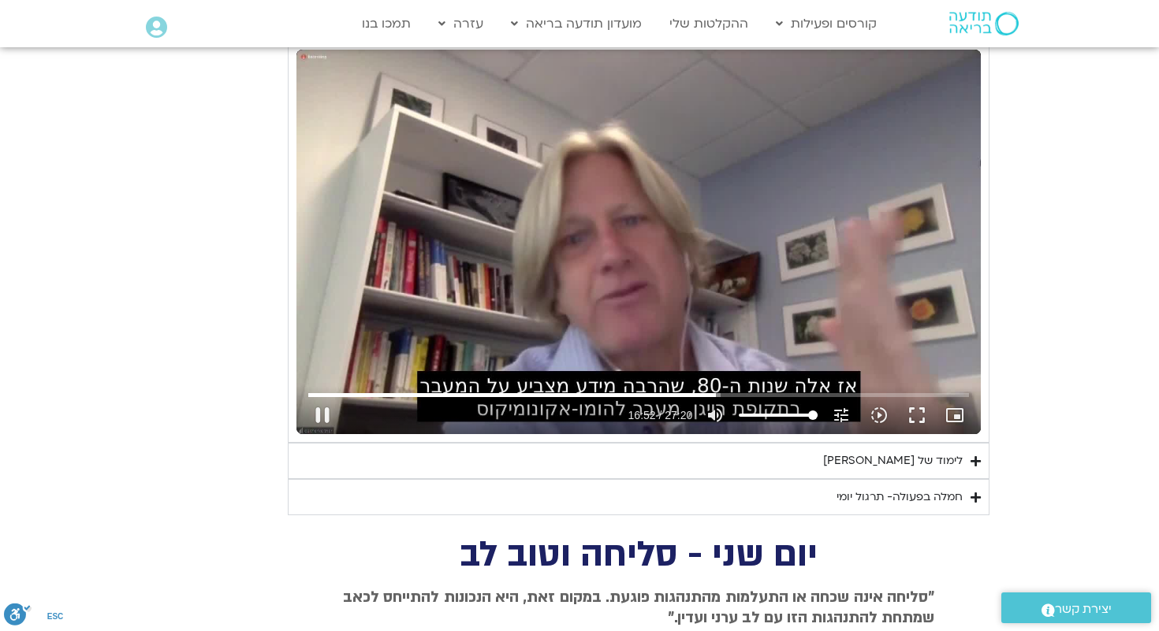
type input "1012.947851"
type input "851.4"
type input "1013.073326"
type input "851.4"
type input "1013.199215"
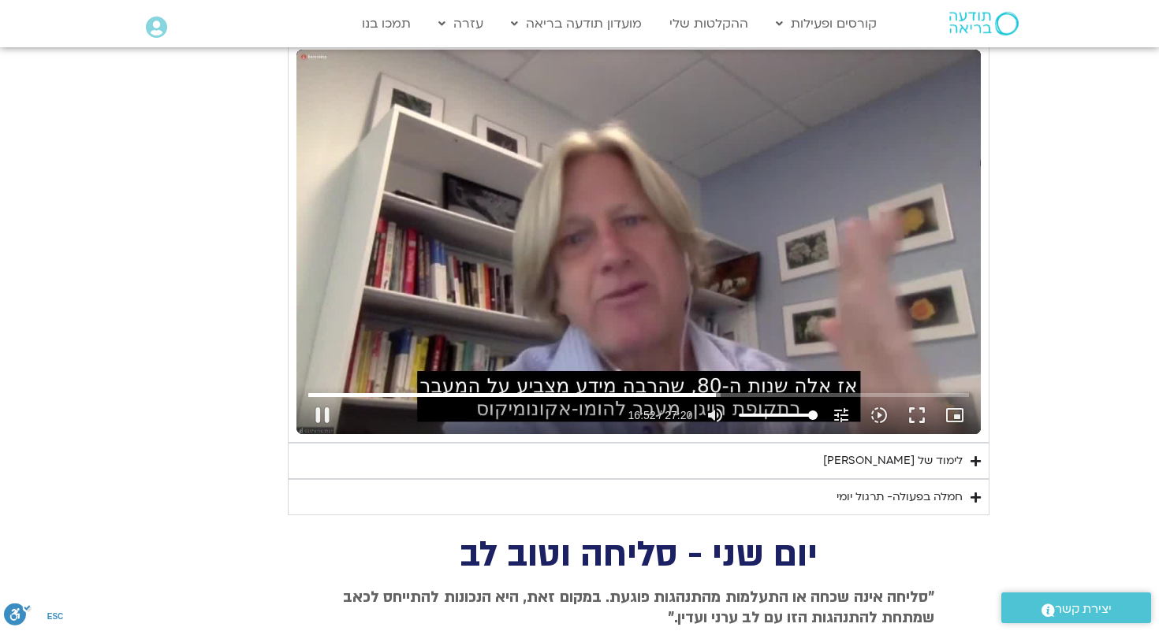
type input "851.4"
type input "1013.325158"
type input "851.4"
type input "1013.45029"
type input "851.4"
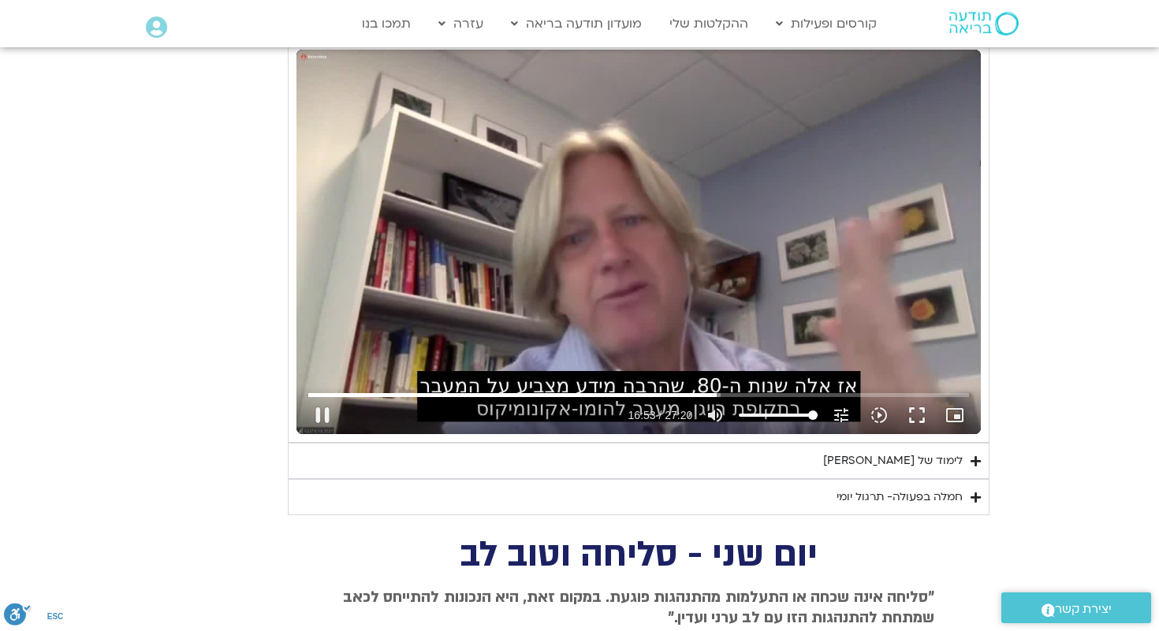
type input "1013.576694"
type input "851.4"
type input "1013.702269"
type input "851.4"
type input "1013.828213"
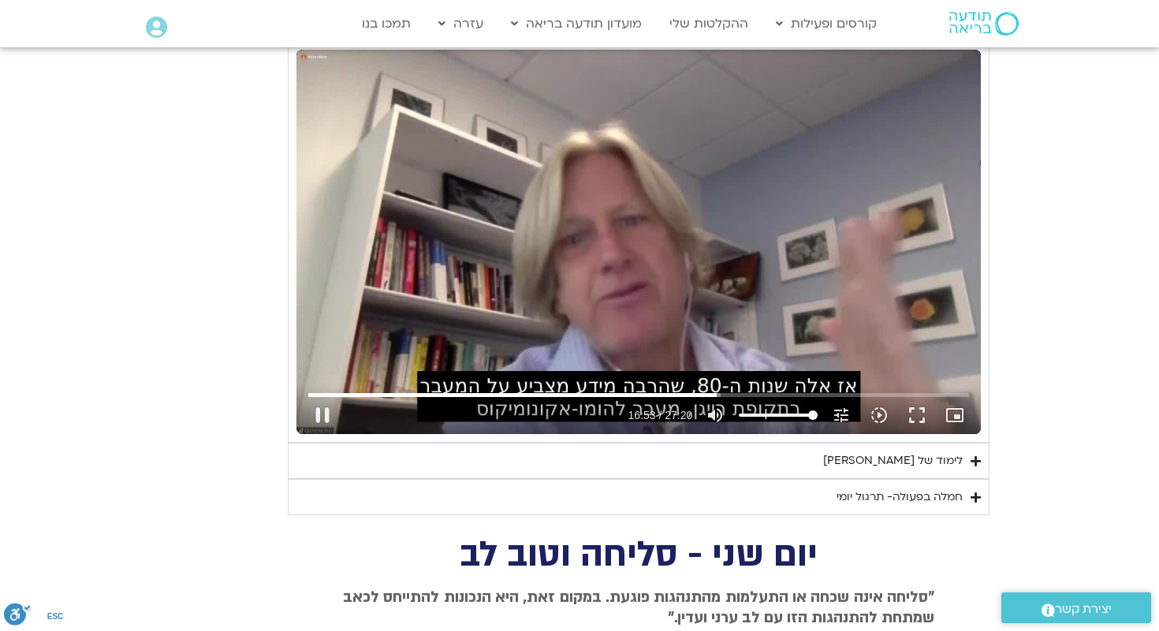
type input "851.4"
type input "1013.954012"
type input "851.4"
type input "1014.0802"
type input "851.4"
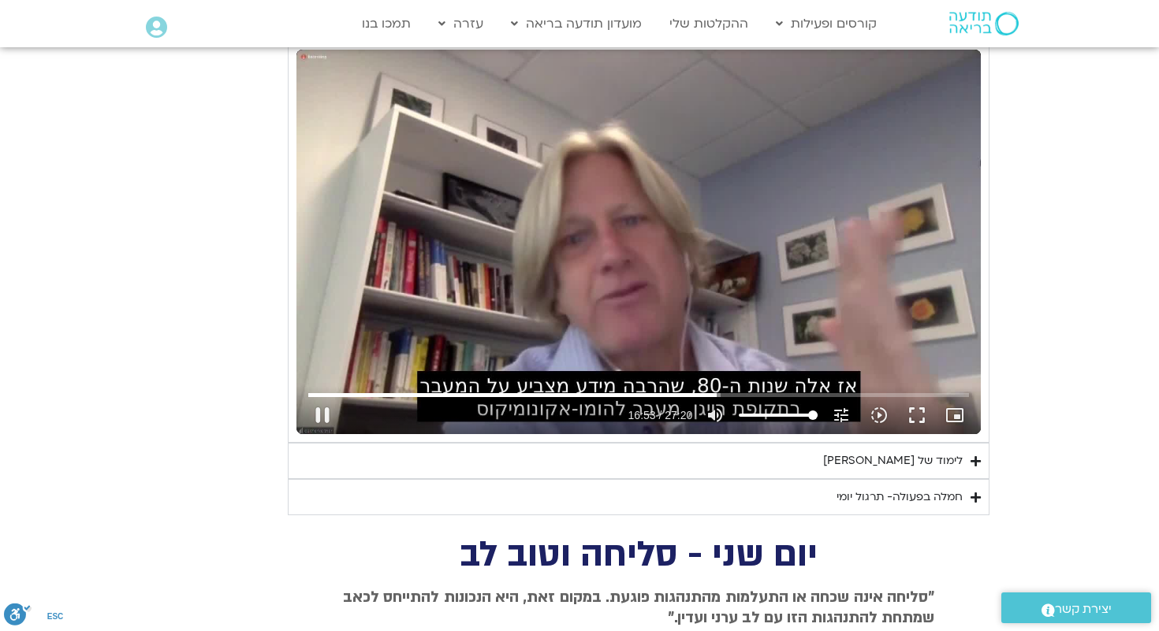
type input "1014.20678"
type input "851.4"
type input "1014.332479"
type input "851.4"
type input "1014.458652"
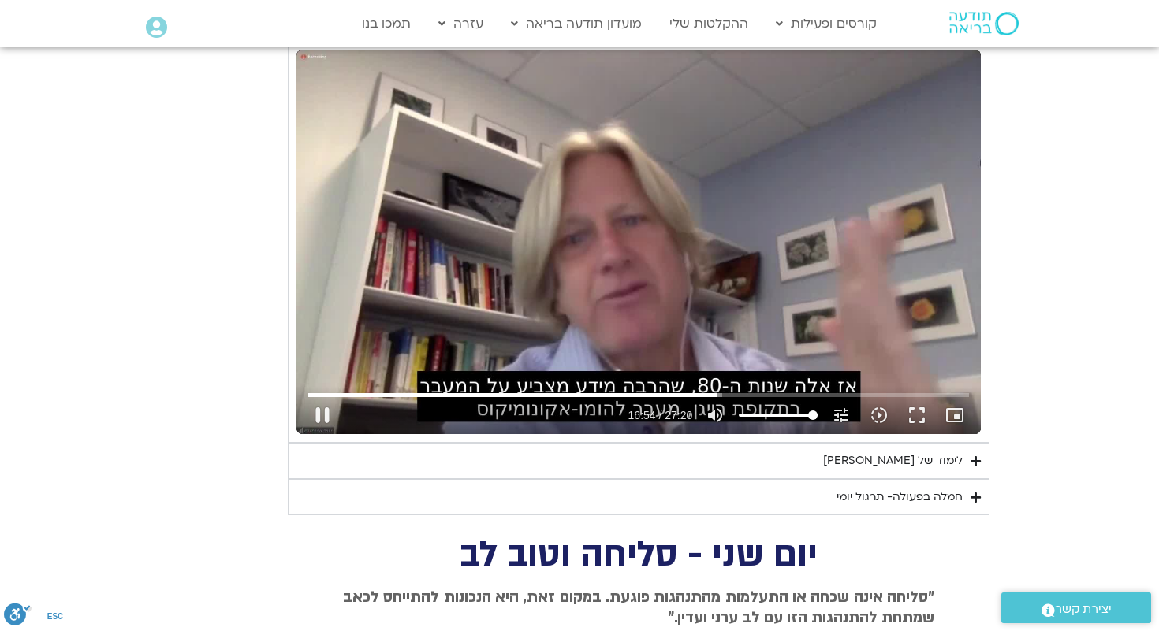
type input "851.4"
type input "1014.584557"
type input "851.4"
type input "1014.710204"
type input "851.4"
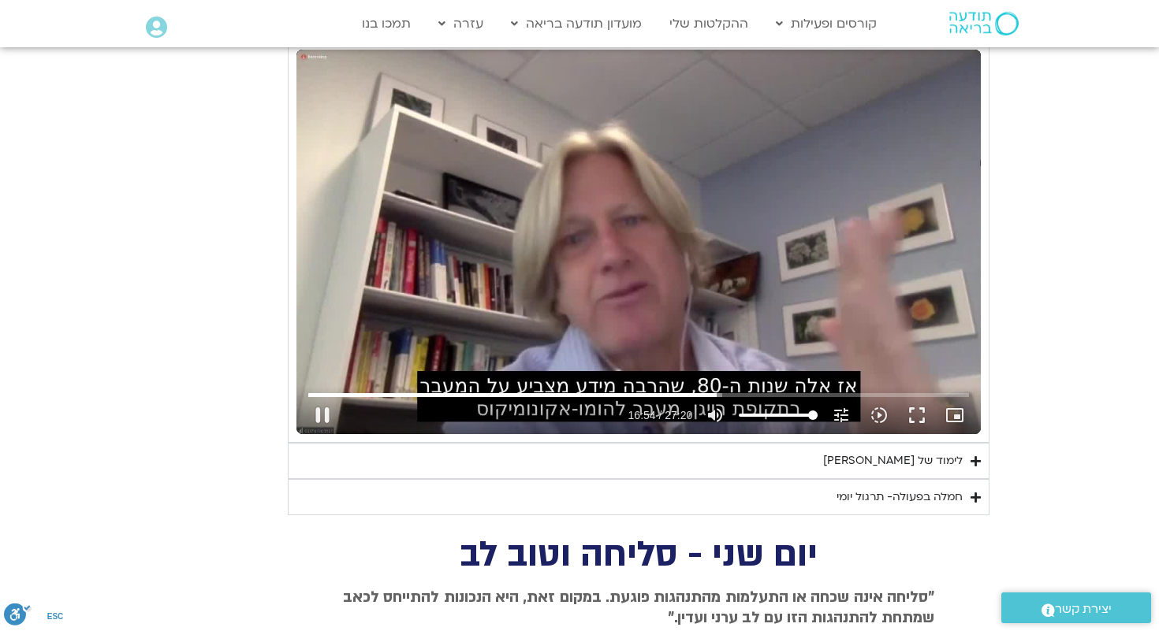
type input "1014.835654"
type input "851.4"
type input "1014.961484"
type input "851.4"
type input "1015.087126"
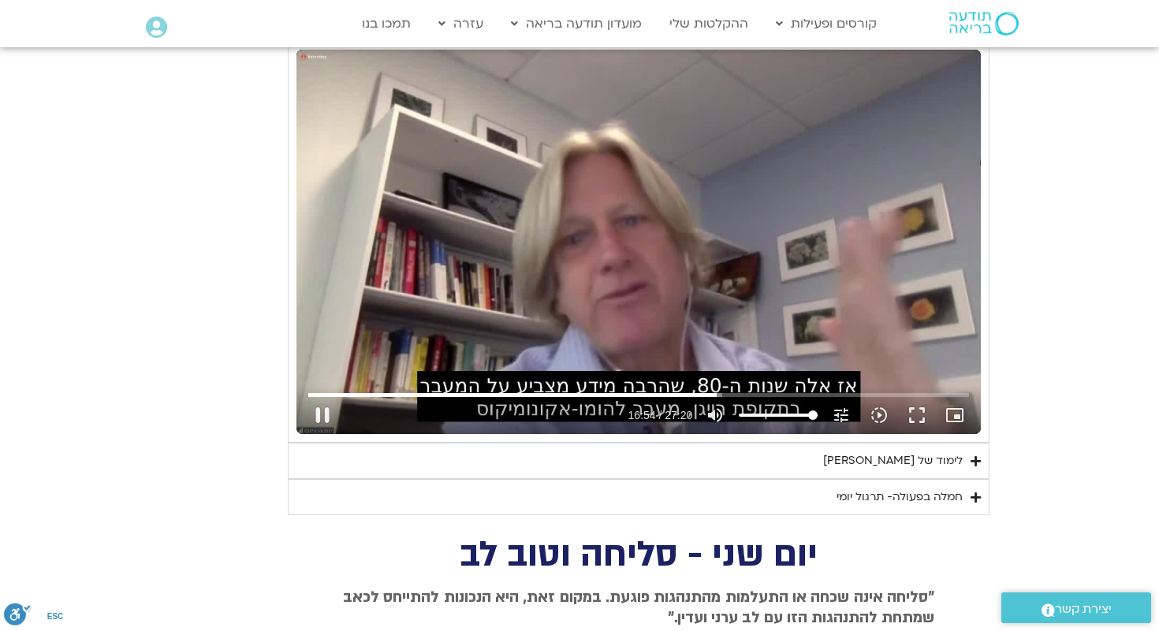
type input "851.4"
type input "1015.212459"
type input "851.4"
type input "1015.337879"
click at [318, 418] on button "pause" at bounding box center [322, 415] width 38 height 38
